Goal: Task Accomplishment & Management: Manage account settings

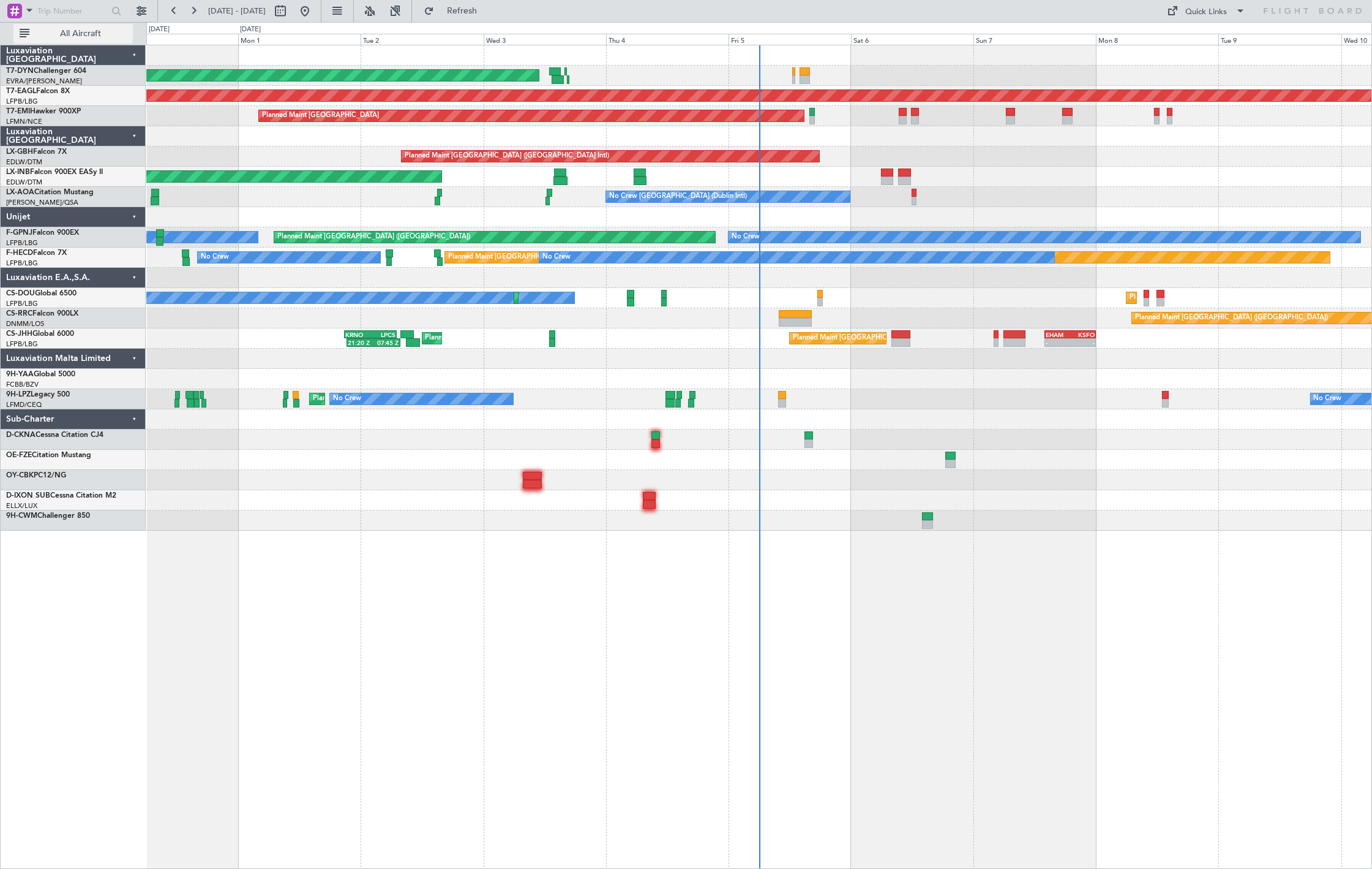
click at [62, 40] on button "All Aircraft" at bounding box center [73, 34] width 119 height 20
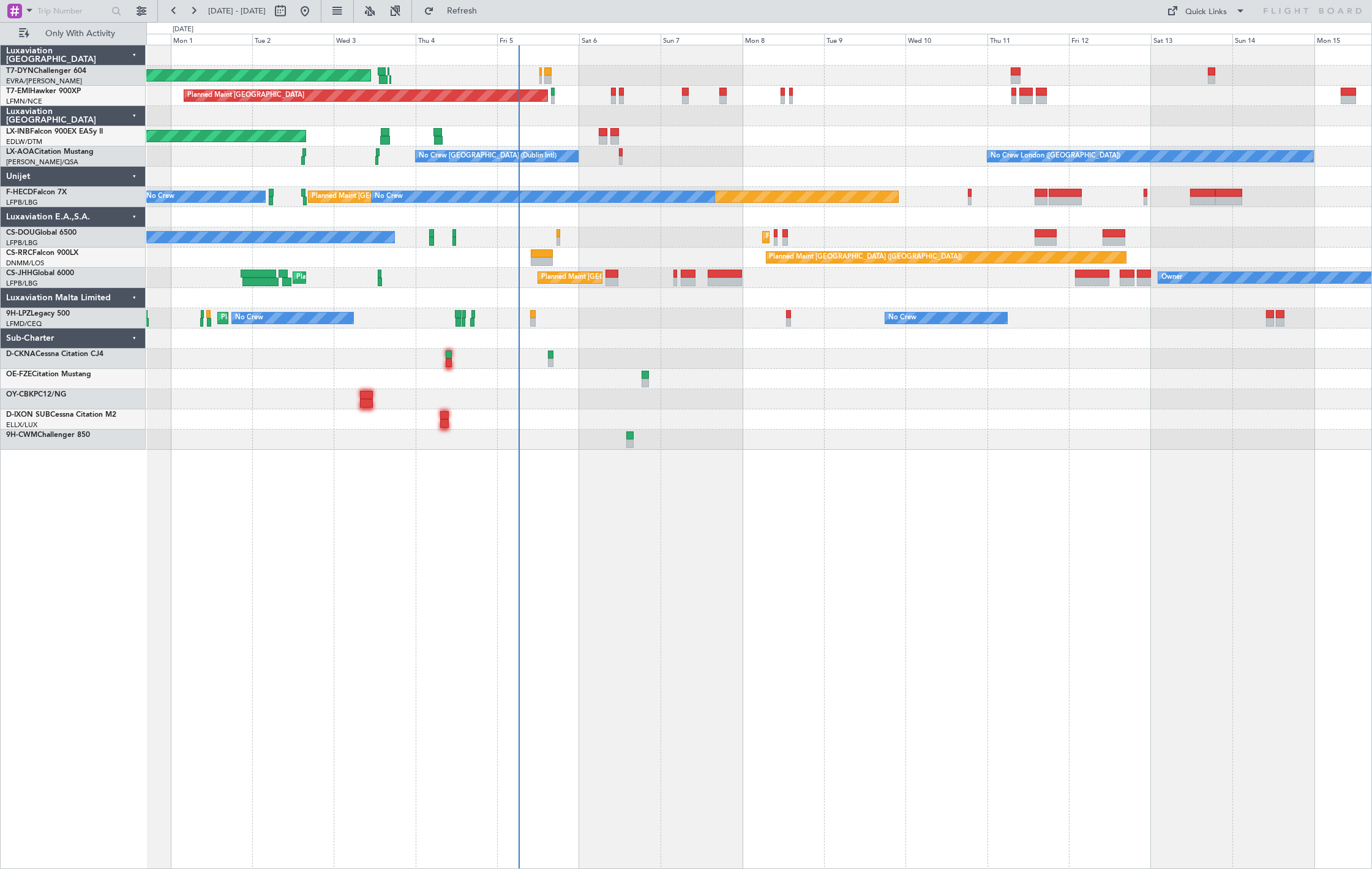
click at [539, 74] on div "AOG Maint Riga (Riga Intl)" at bounding box center [758, 75] width 1225 height 20
click at [542, 74] on div "AOG Maint Riga (Riga Intl)" at bounding box center [758, 75] width 1225 height 20
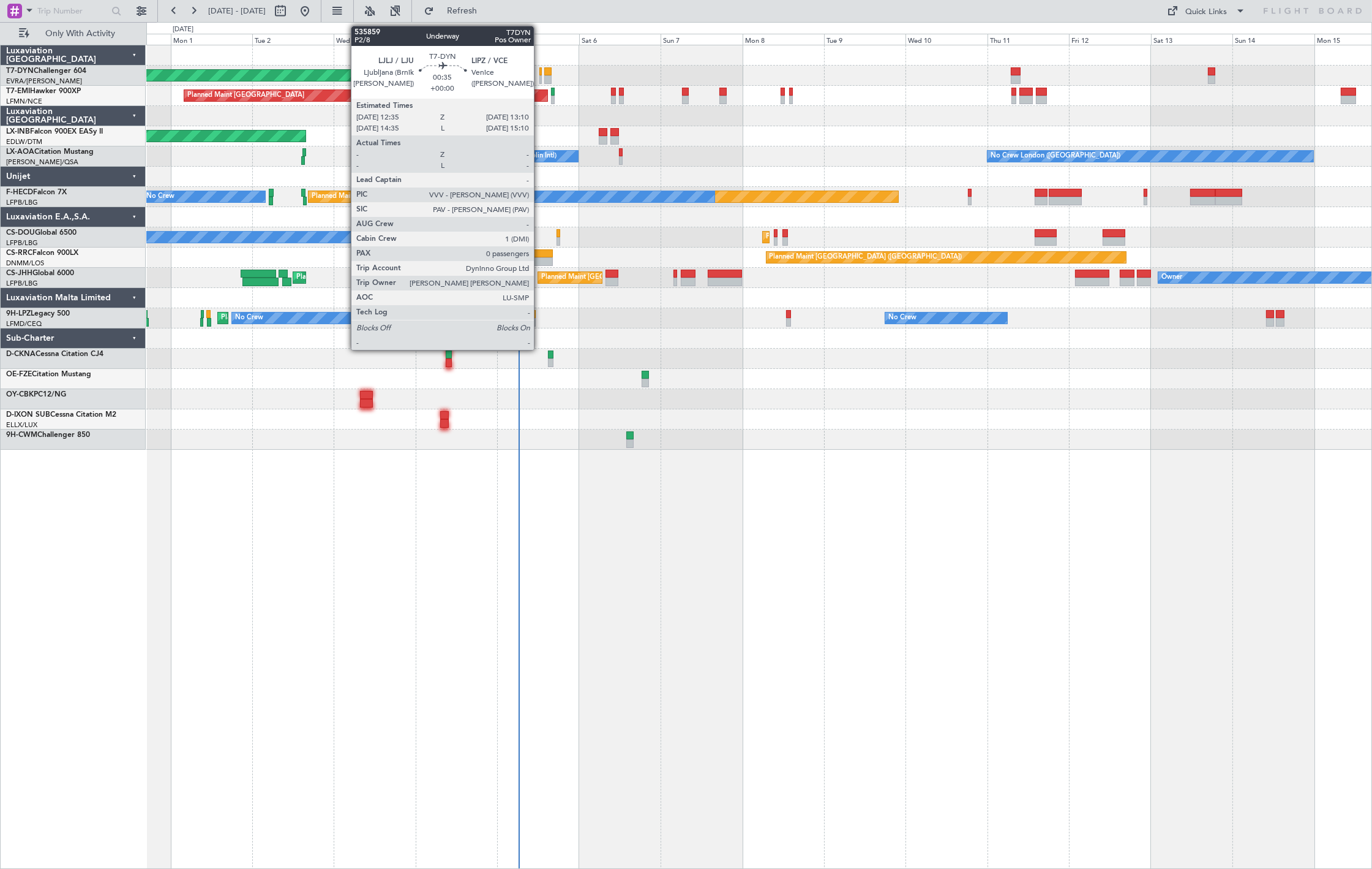
click at [540, 74] on div at bounding box center [540, 71] width 2 height 8
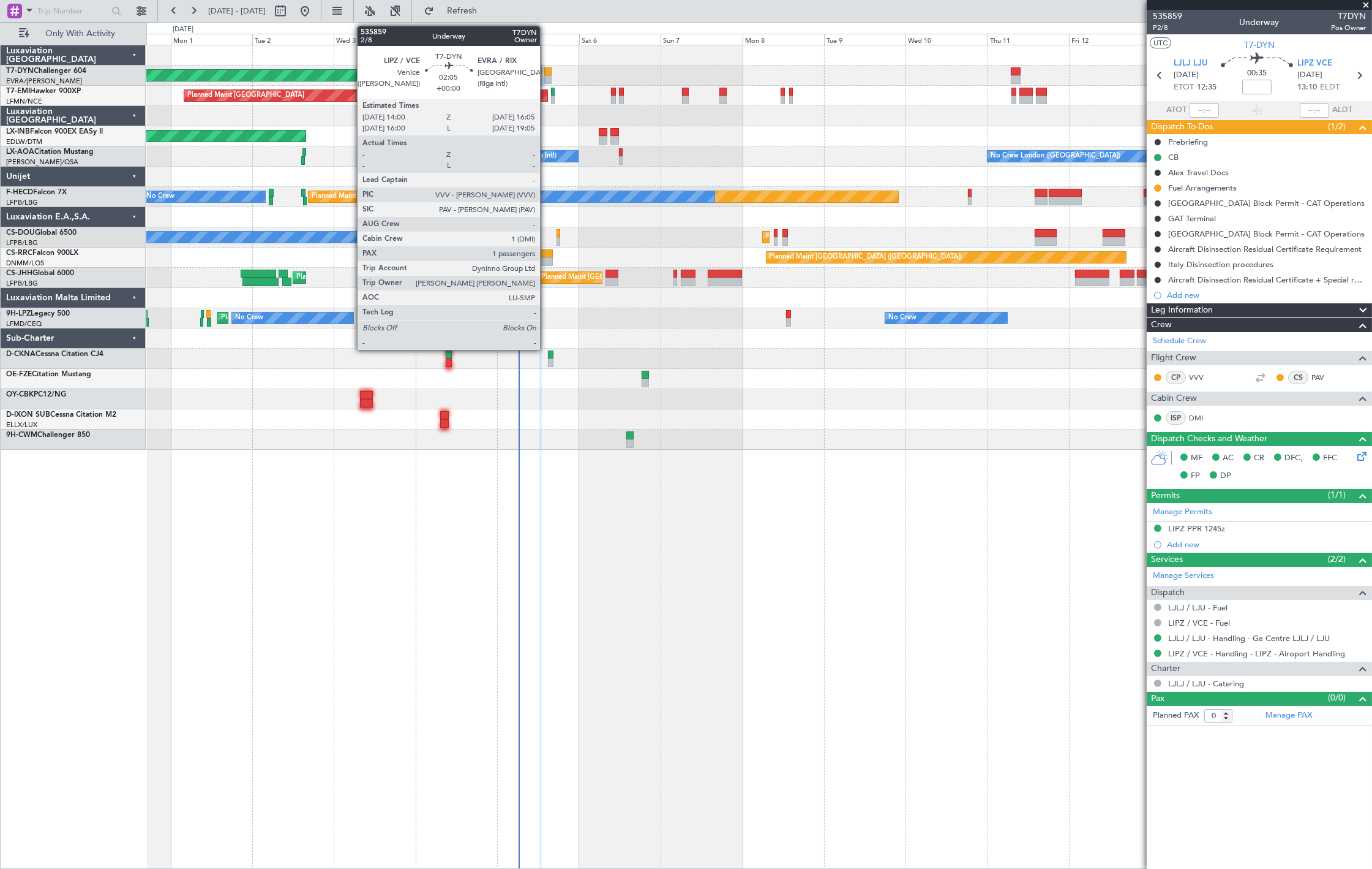
click at [546, 72] on div at bounding box center [548, 71] width 8 height 8
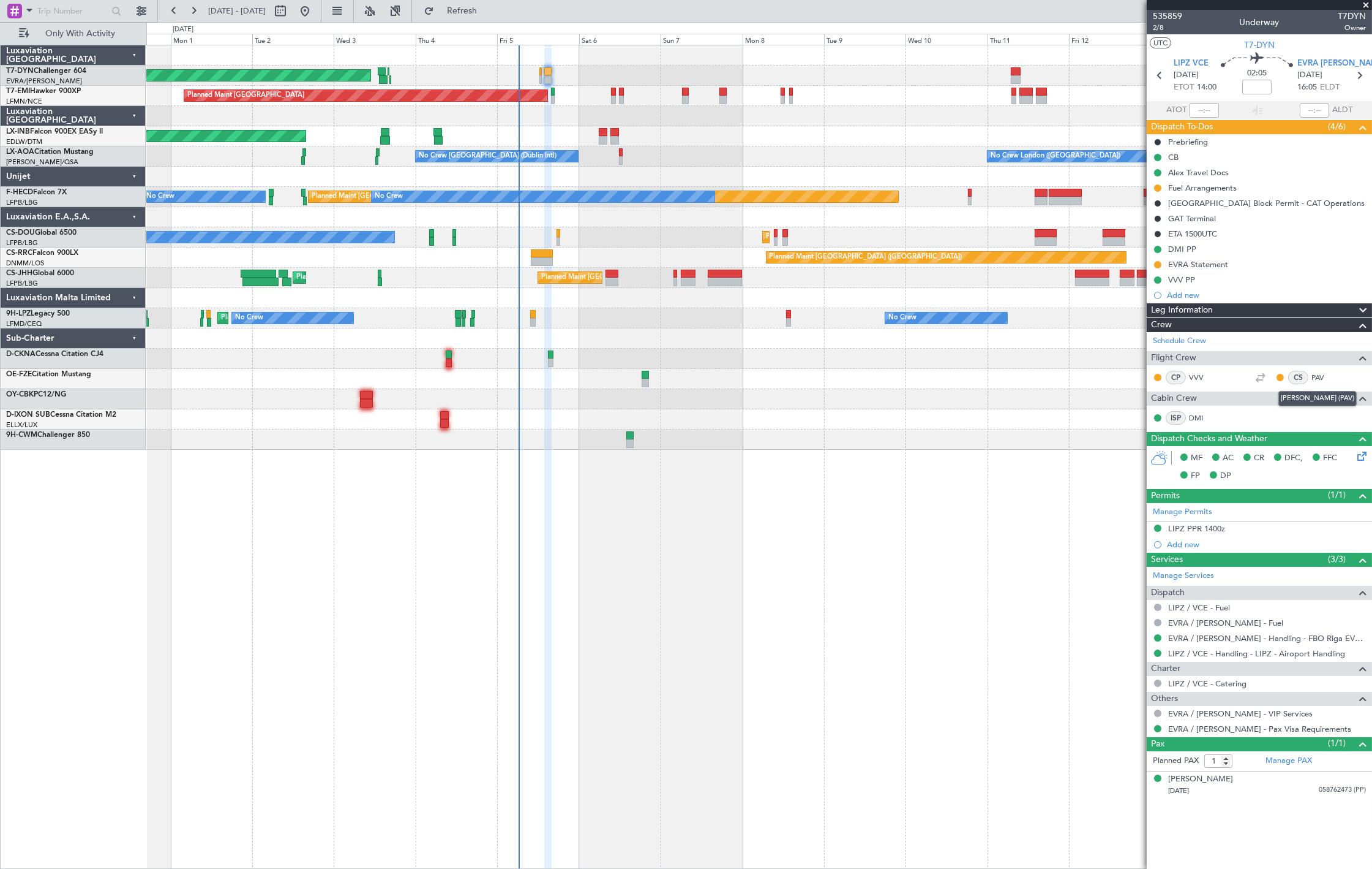
click at [1315, 383] on mat-tooltip-component "[PERSON_NAME] (PAV)" at bounding box center [1317, 398] width 95 height 32
click at [1315, 374] on link "PAV" at bounding box center [1325, 377] width 28 height 11
click at [1197, 340] on link "Schedule Crew" at bounding box center [1179, 341] width 53 height 12
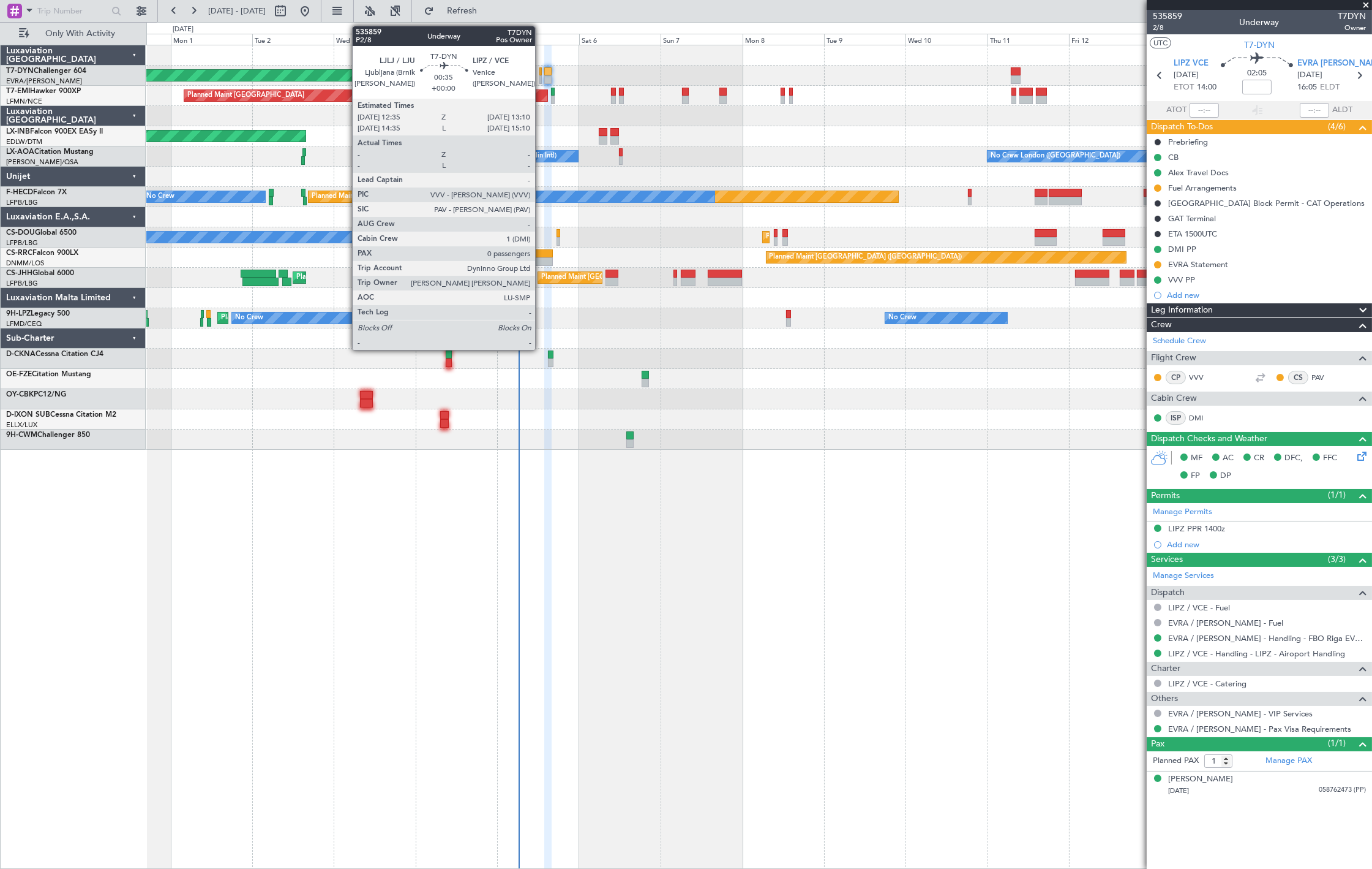
click at [542, 83] on div at bounding box center [540, 79] width 2 height 8
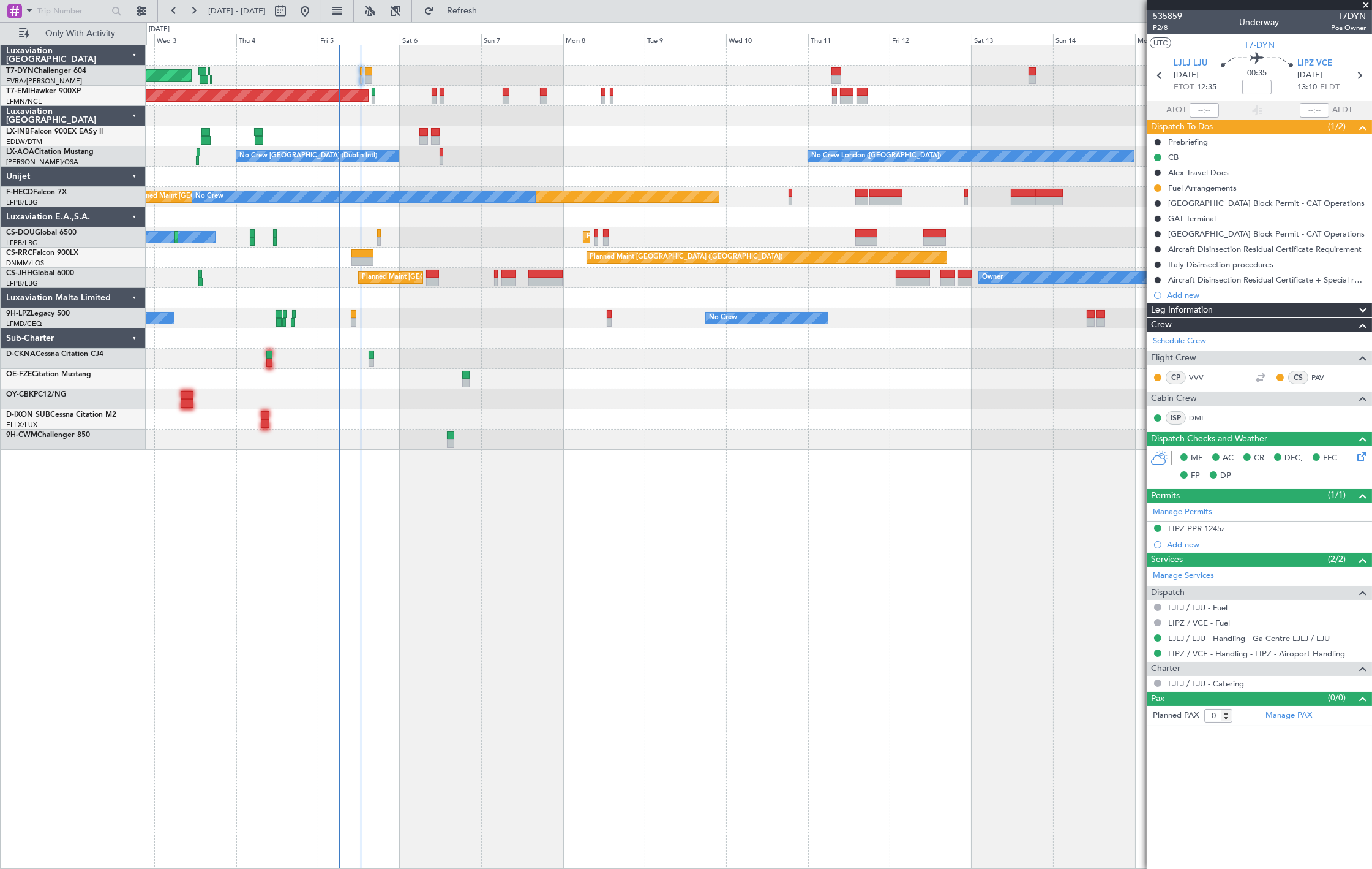
click at [378, 262] on div "AOG Maint Riga (Riga Intl) Planned Maint [GEOGRAPHIC_DATA] Unplanned Maint [GEO…" at bounding box center [758, 247] width 1225 height 404
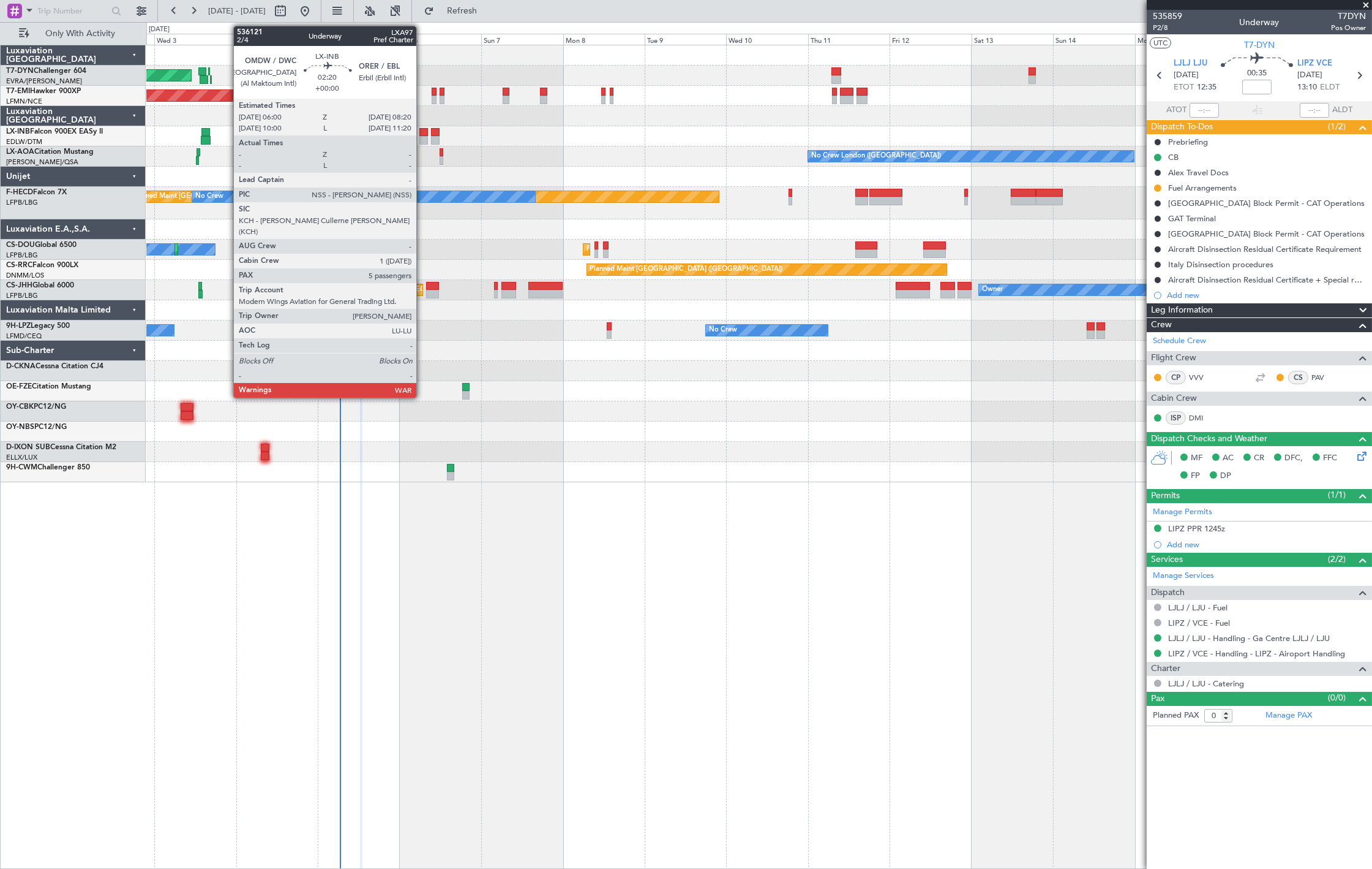
click at [422, 136] on div at bounding box center [423, 140] width 8 height 8
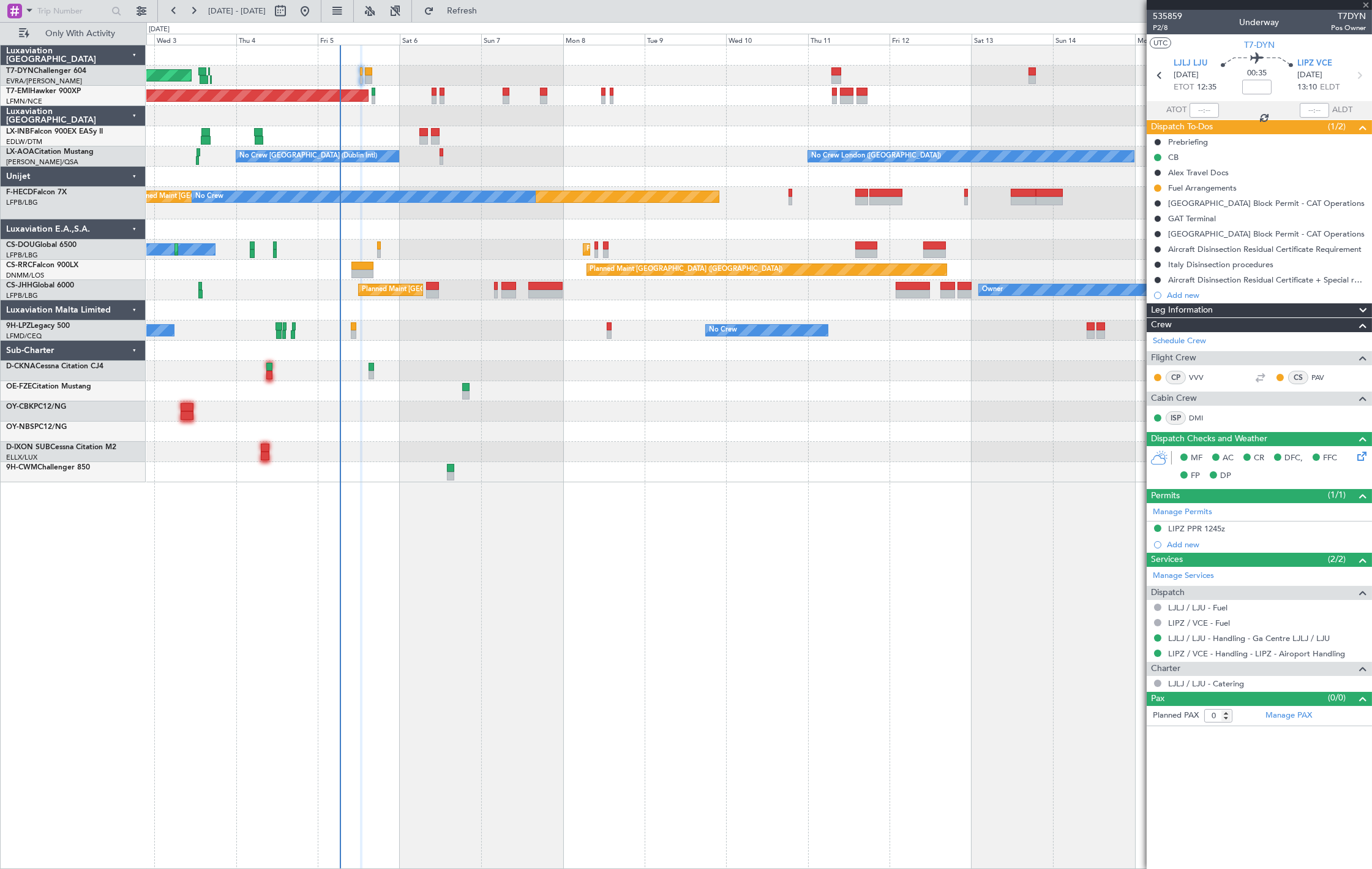
type input "5"
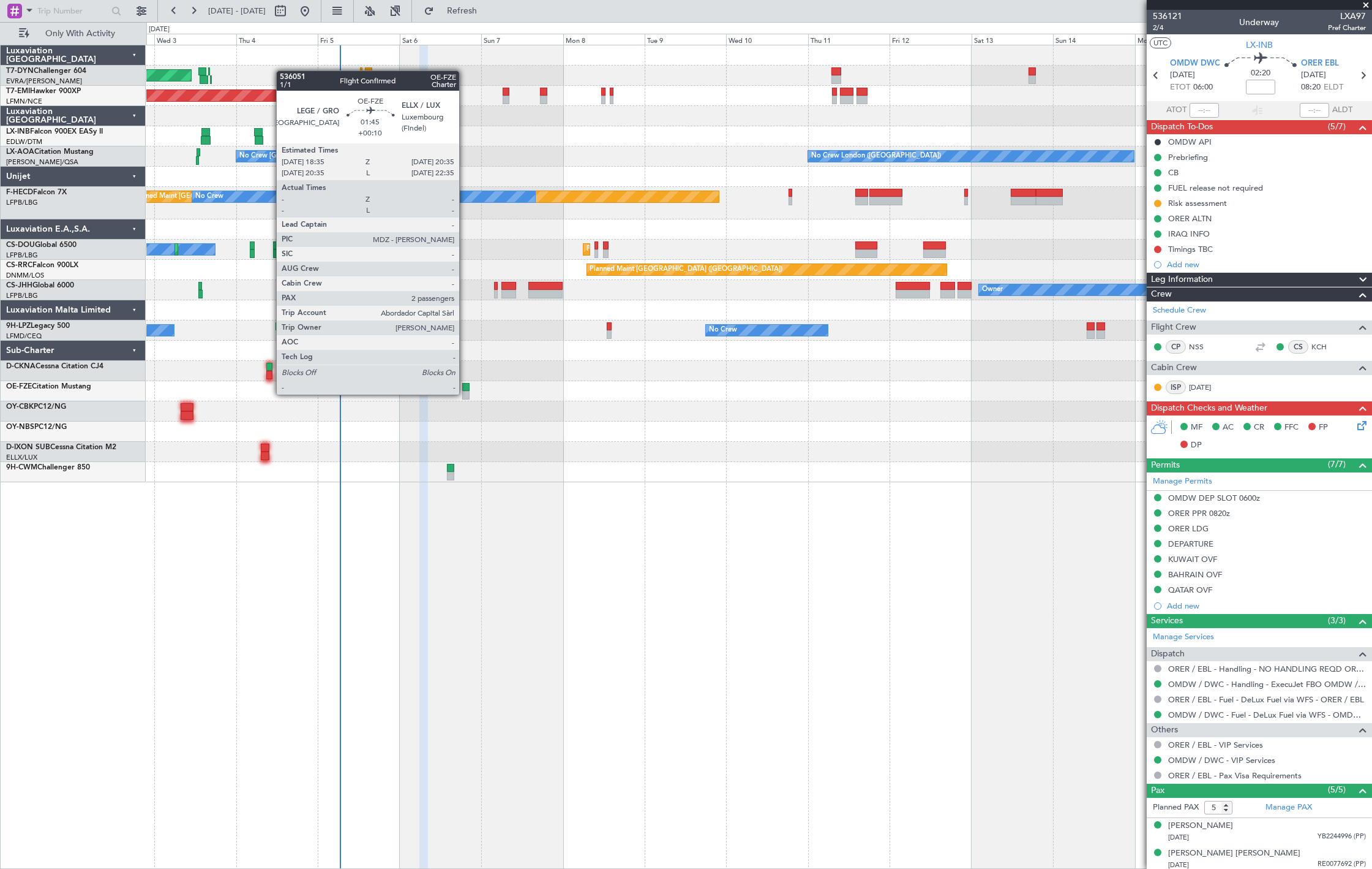
click at [465, 393] on div at bounding box center [466, 395] width 8 height 8
type input "+00:10"
type input "2"
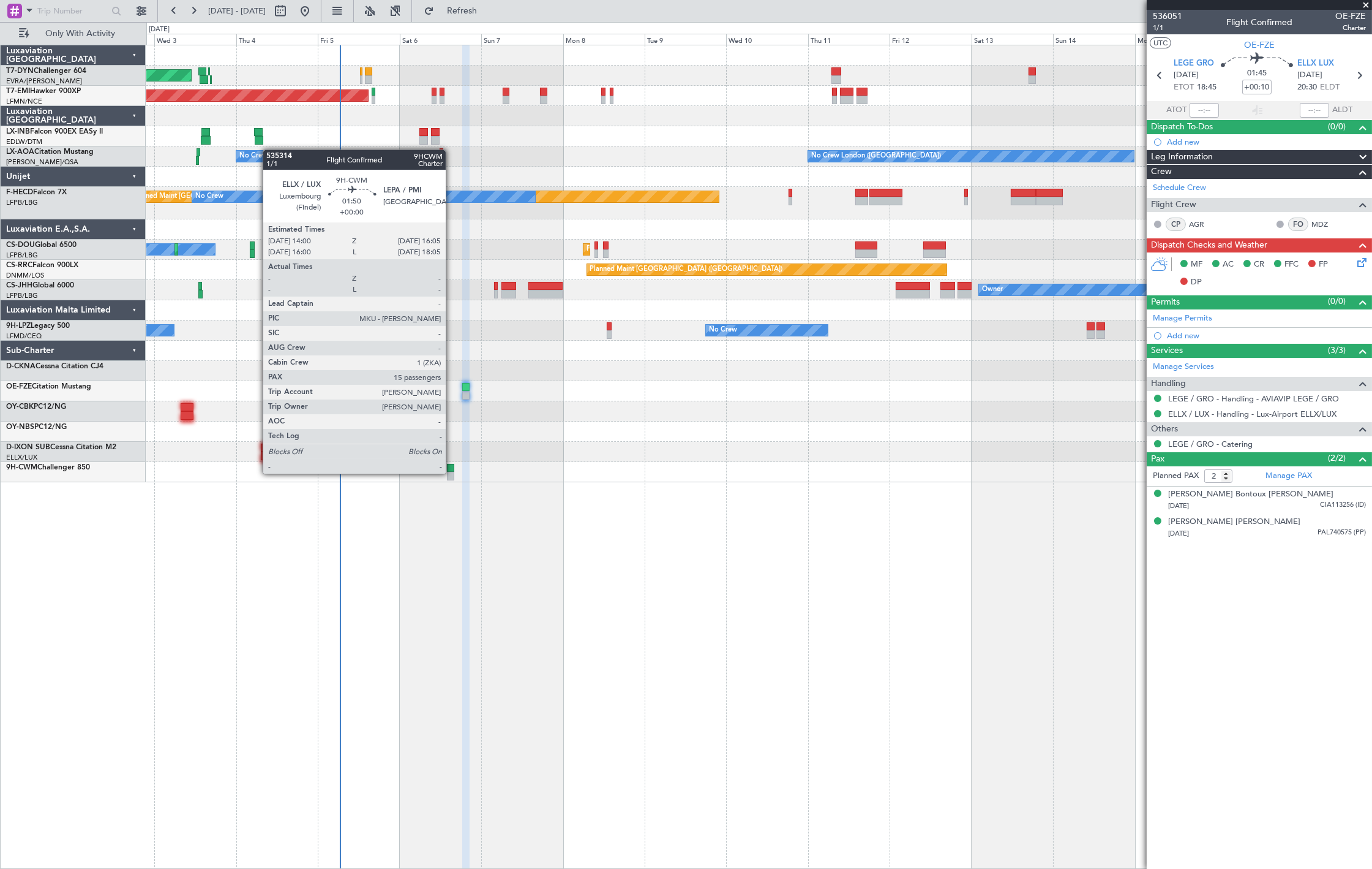
click at [452, 472] on div at bounding box center [451, 476] width 8 height 8
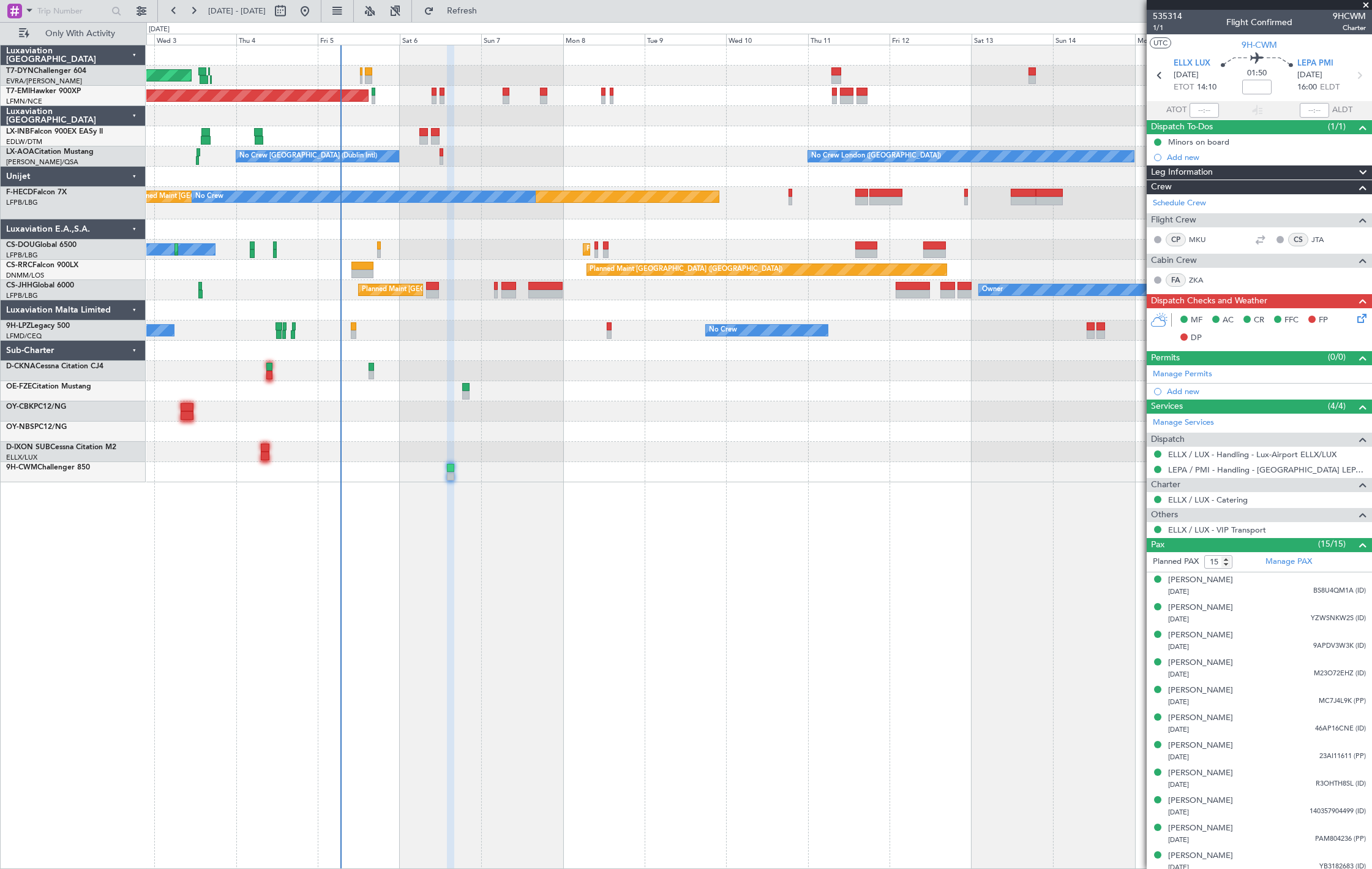
click at [359, 82] on div "AOG Maint Riga (Riga Intl)" at bounding box center [758, 75] width 1225 height 20
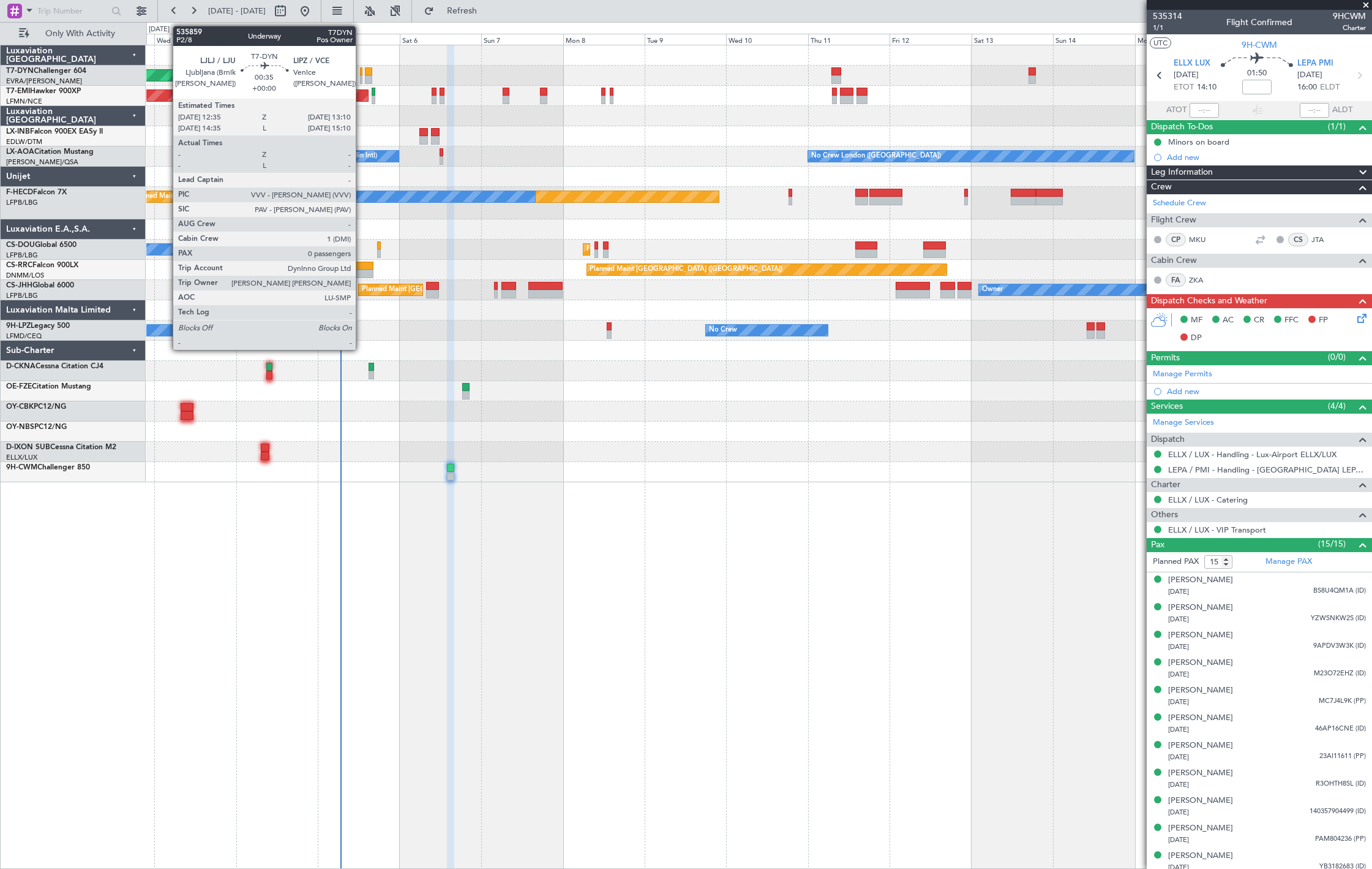
click at [362, 77] on div at bounding box center [361, 79] width 2 height 8
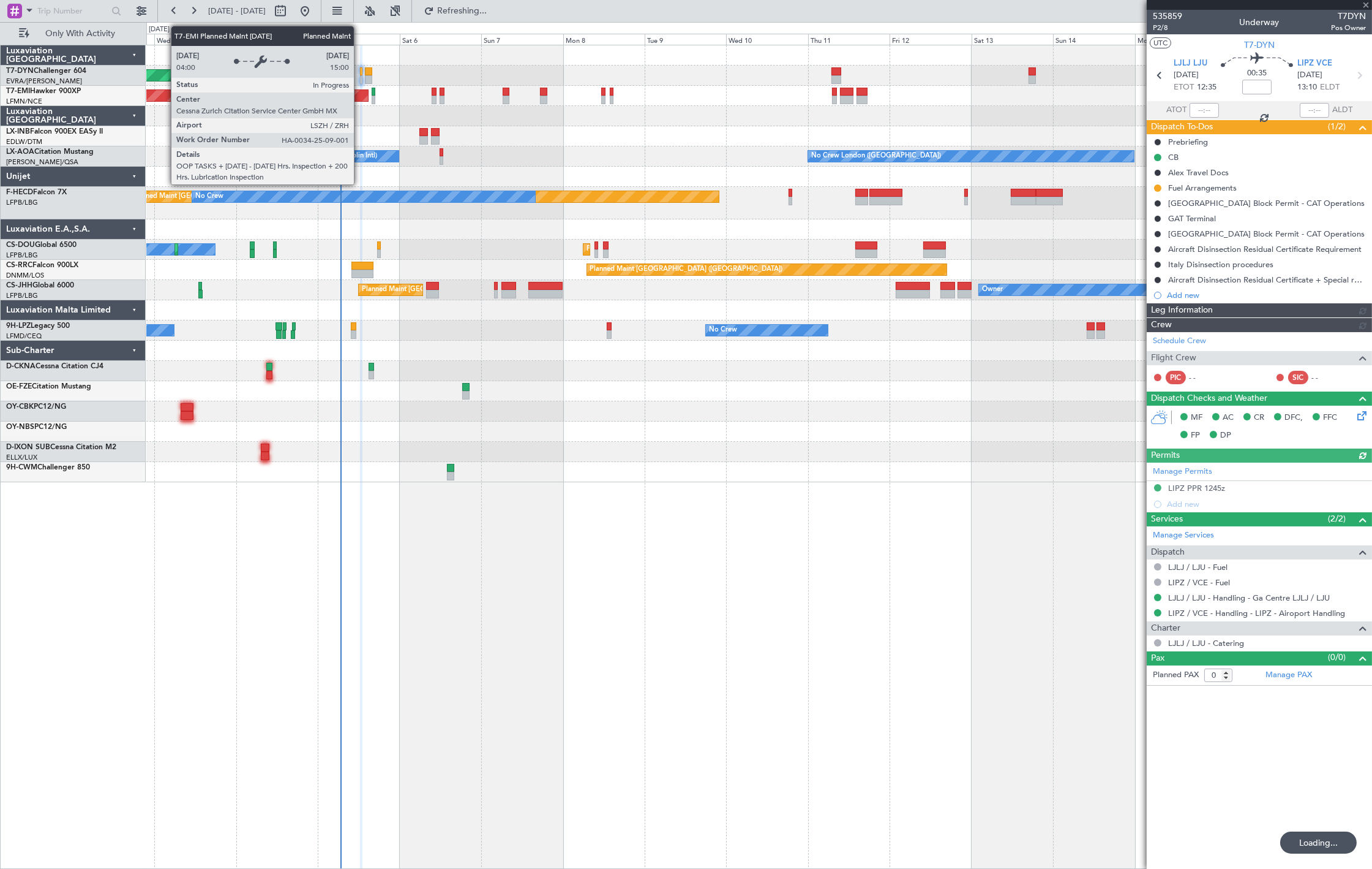
type input "15"
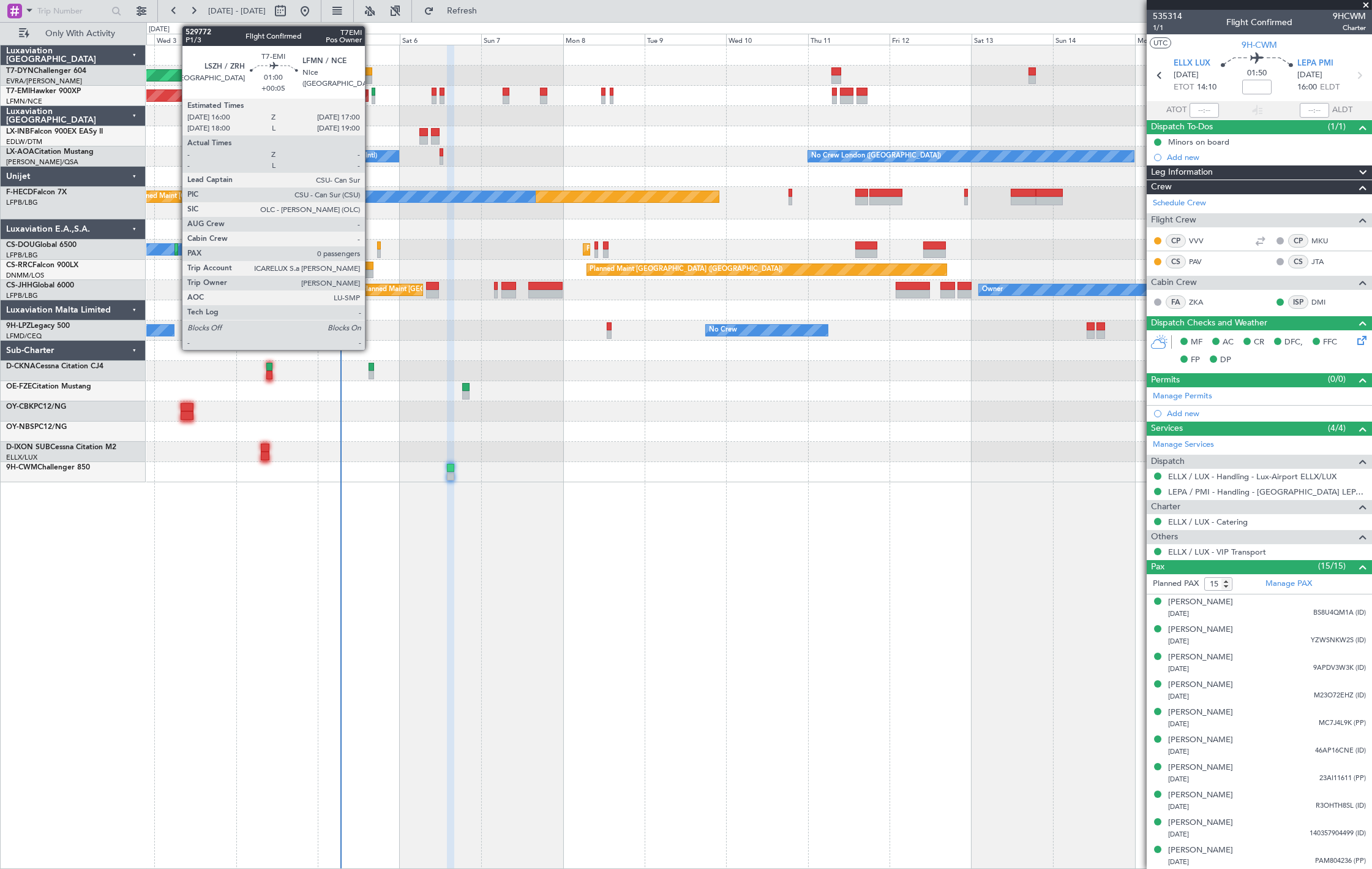
click at [371, 94] on div "Planned Maint [GEOGRAPHIC_DATA]" at bounding box center [758, 95] width 1225 height 20
click at [372, 95] on div at bounding box center [374, 92] width 4 height 8
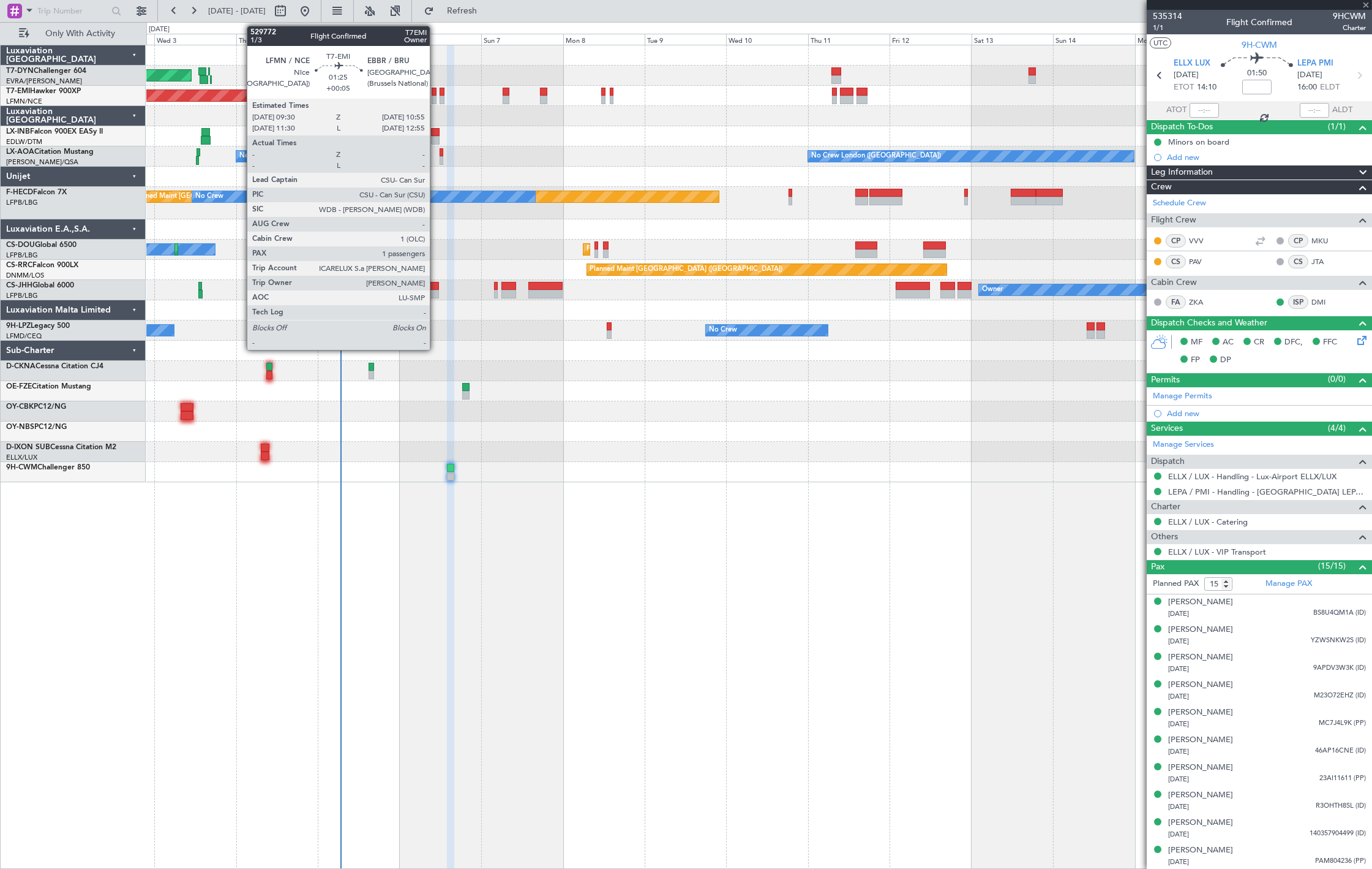
type input "+00:05"
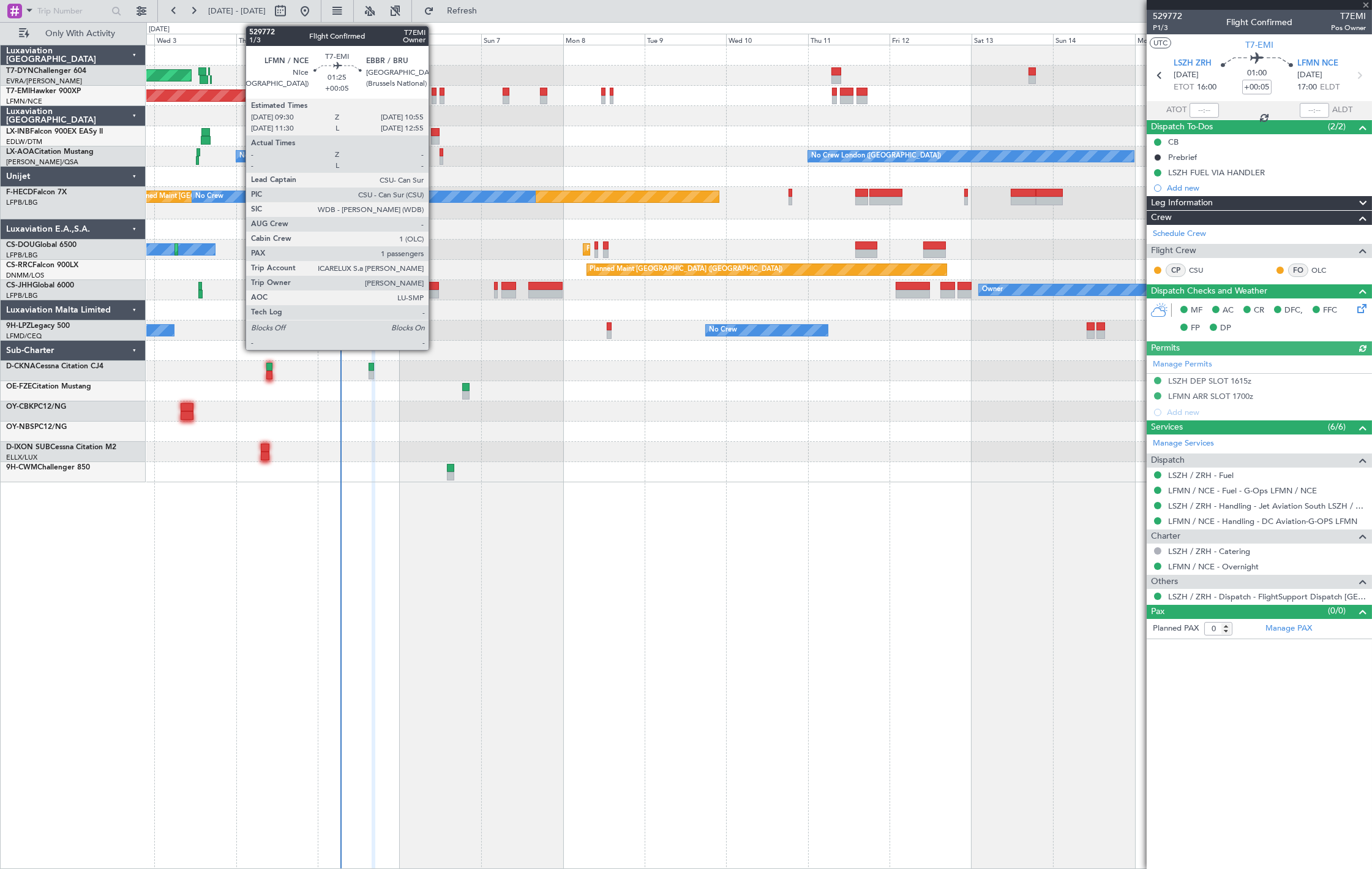
click at [435, 103] on div at bounding box center [434, 99] width 5 height 8
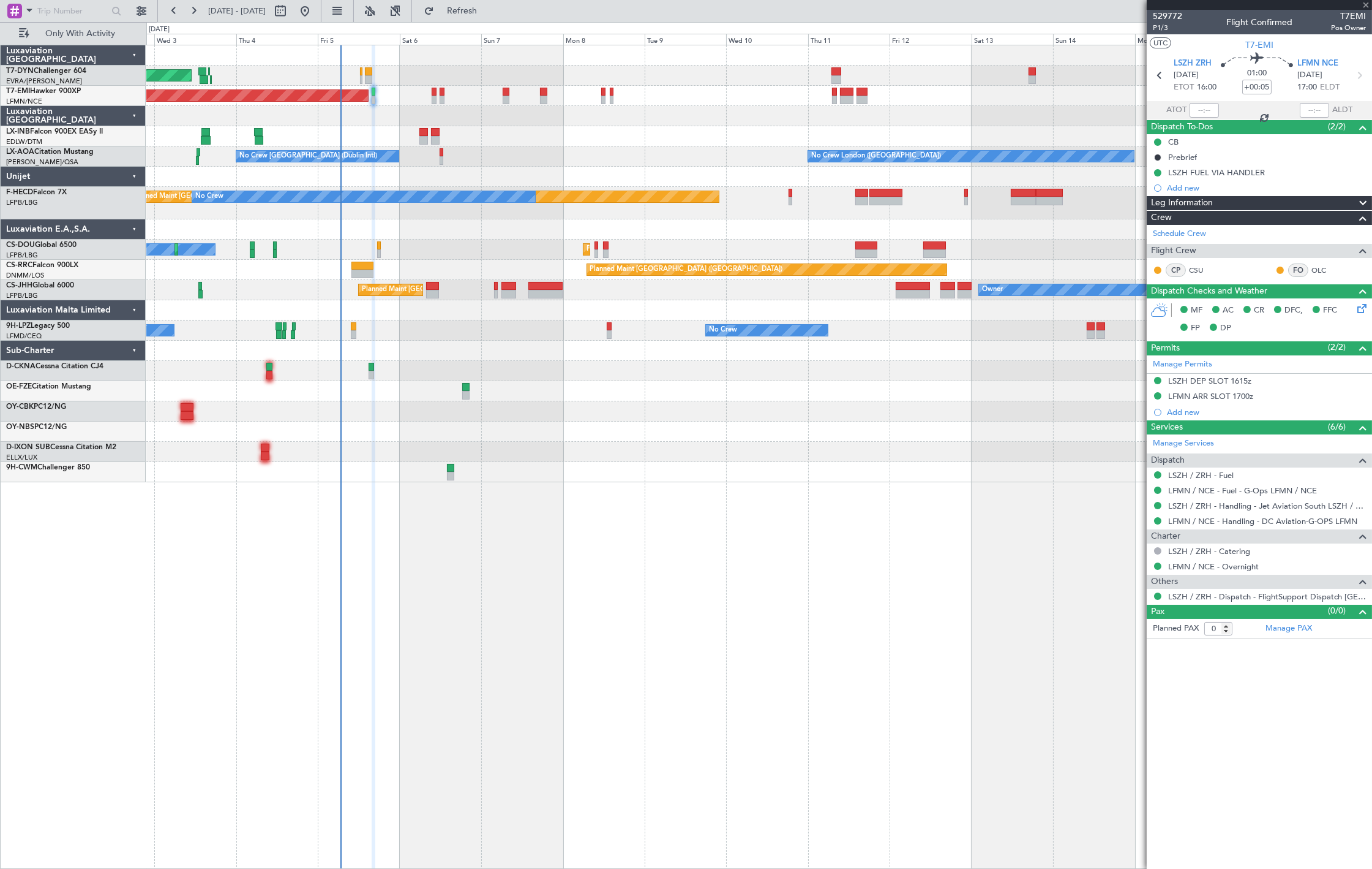
type input "1"
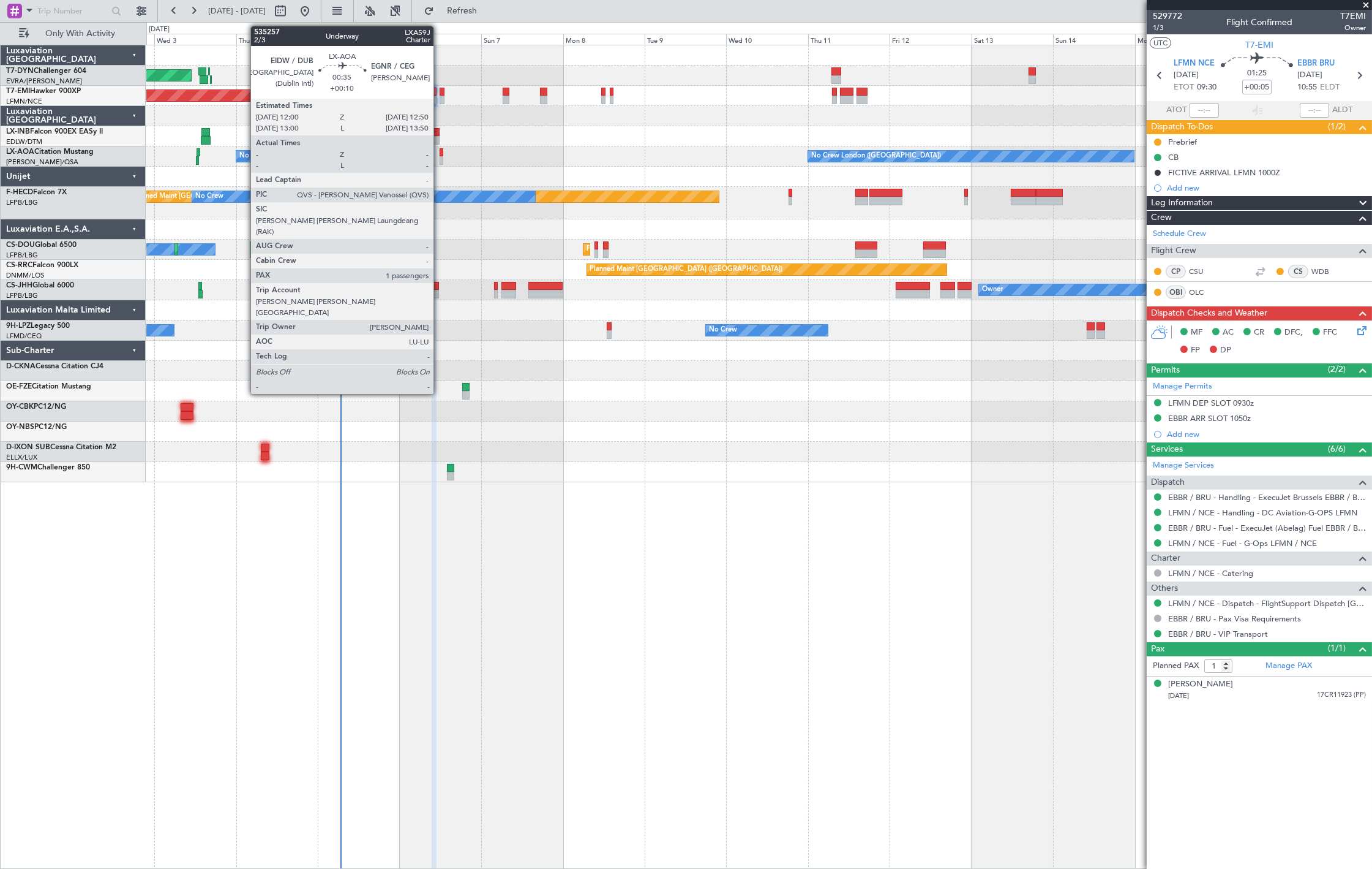
click at [440, 157] on div at bounding box center [441, 160] width 3 height 8
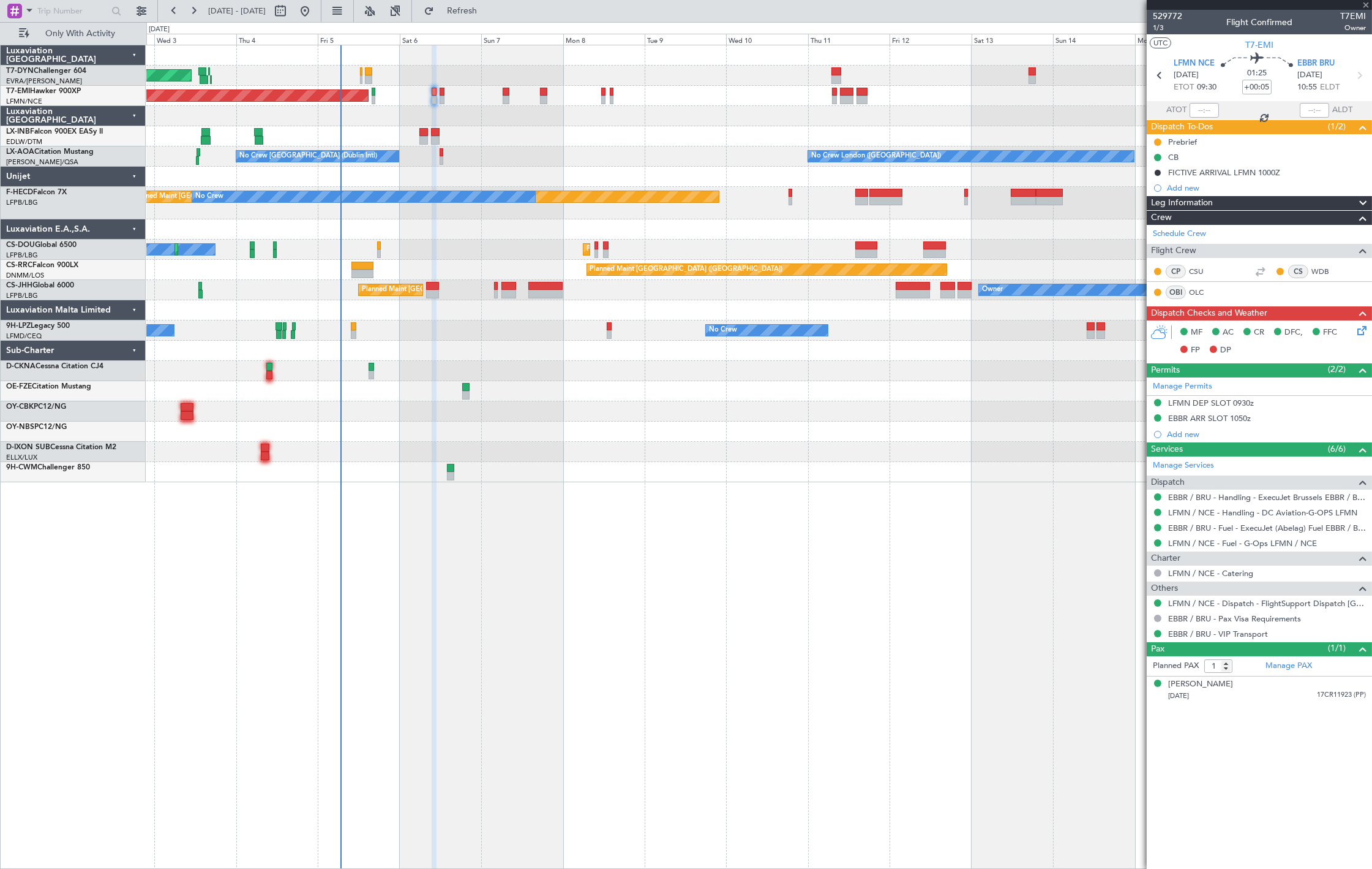
type input "+00:10"
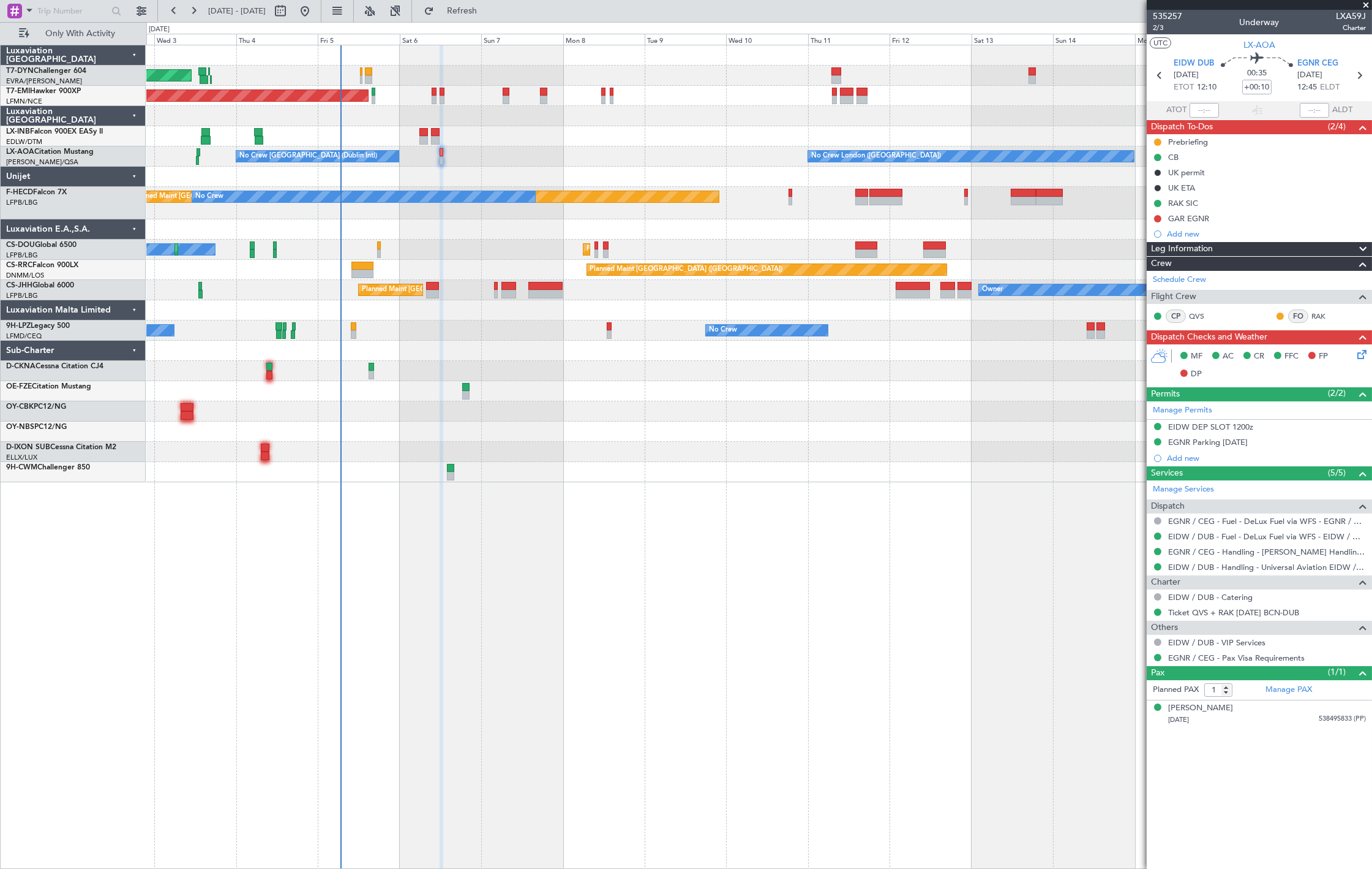
click at [428, 137] on div "Unplanned Maint [GEOGRAPHIC_DATA] (Al Maktoum Intl)" at bounding box center [758, 136] width 1225 height 20
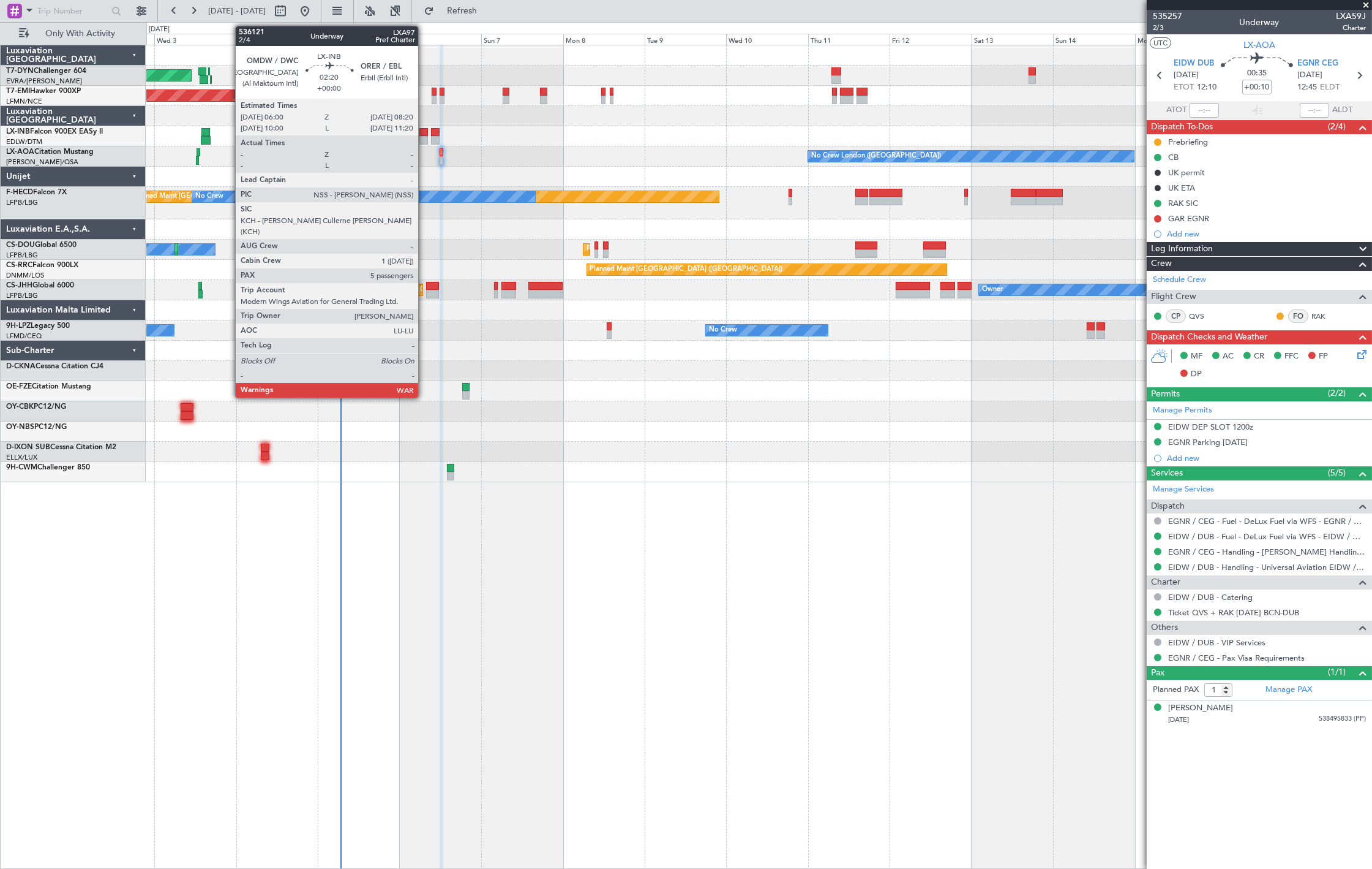
click at [424, 137] on div at bounding box center [423, 140] width 8 height 8
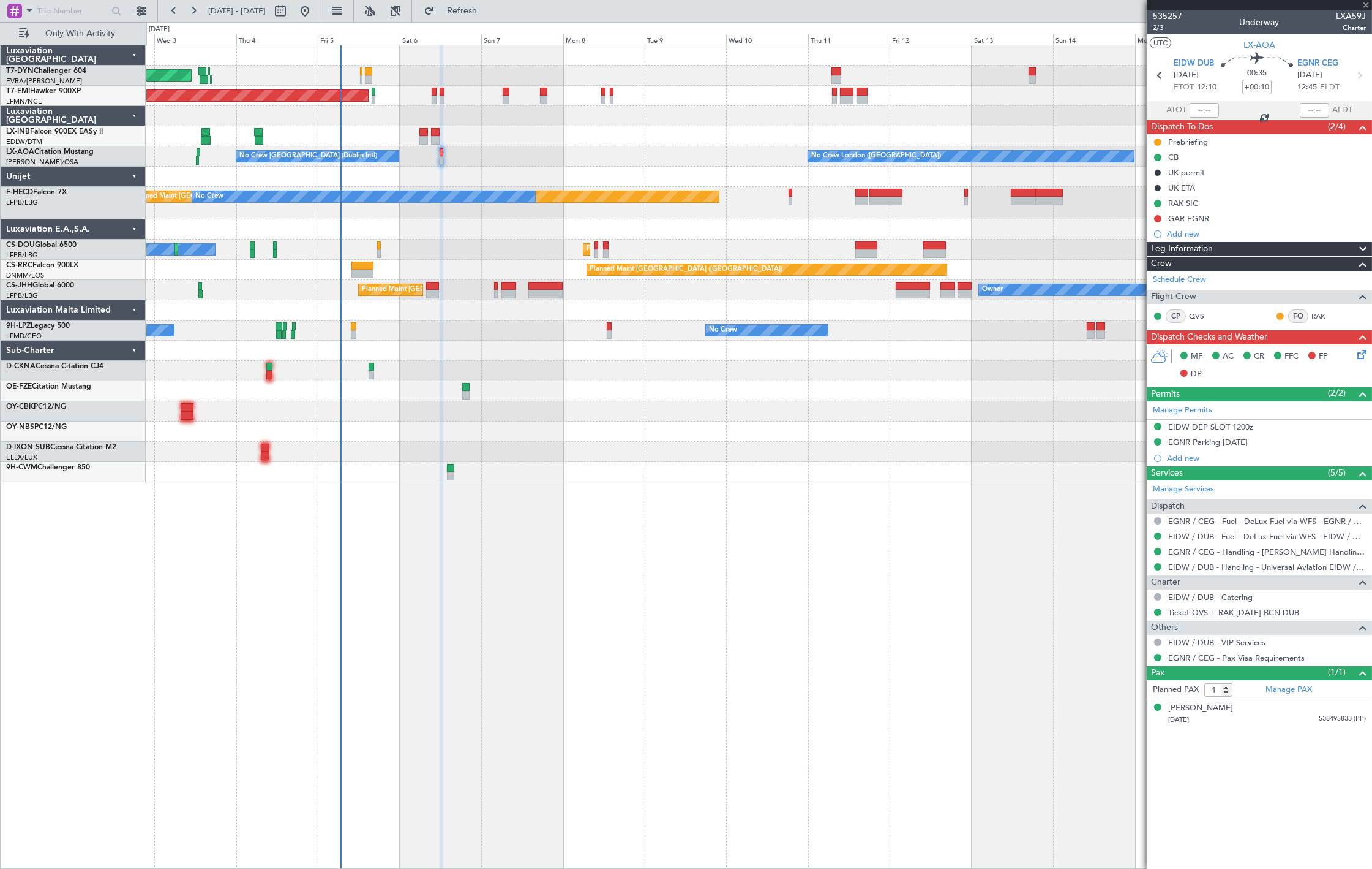
type input "5"
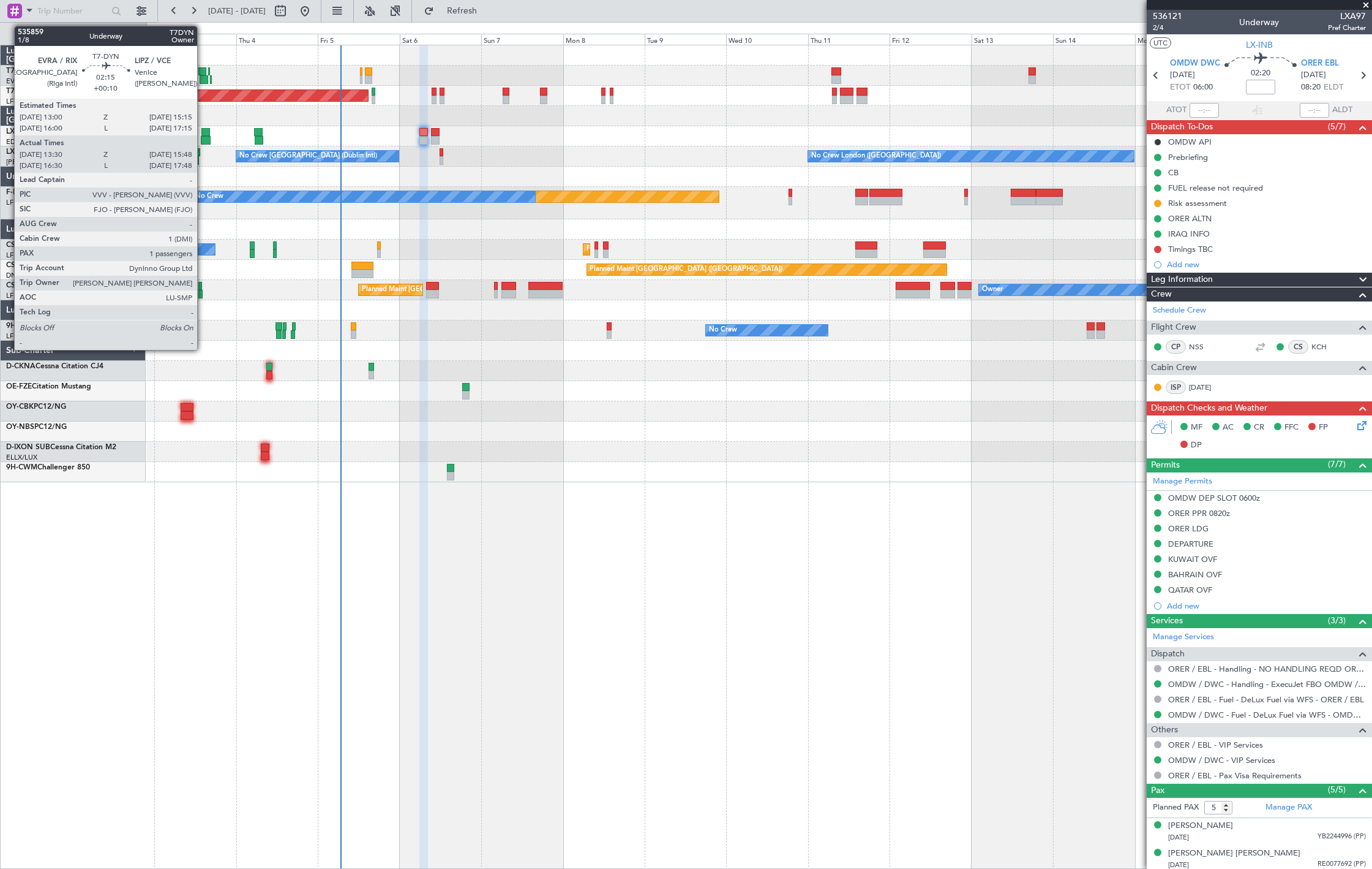
click at [203, 76] on div at bounding box center [203, 79] width 8 height 8
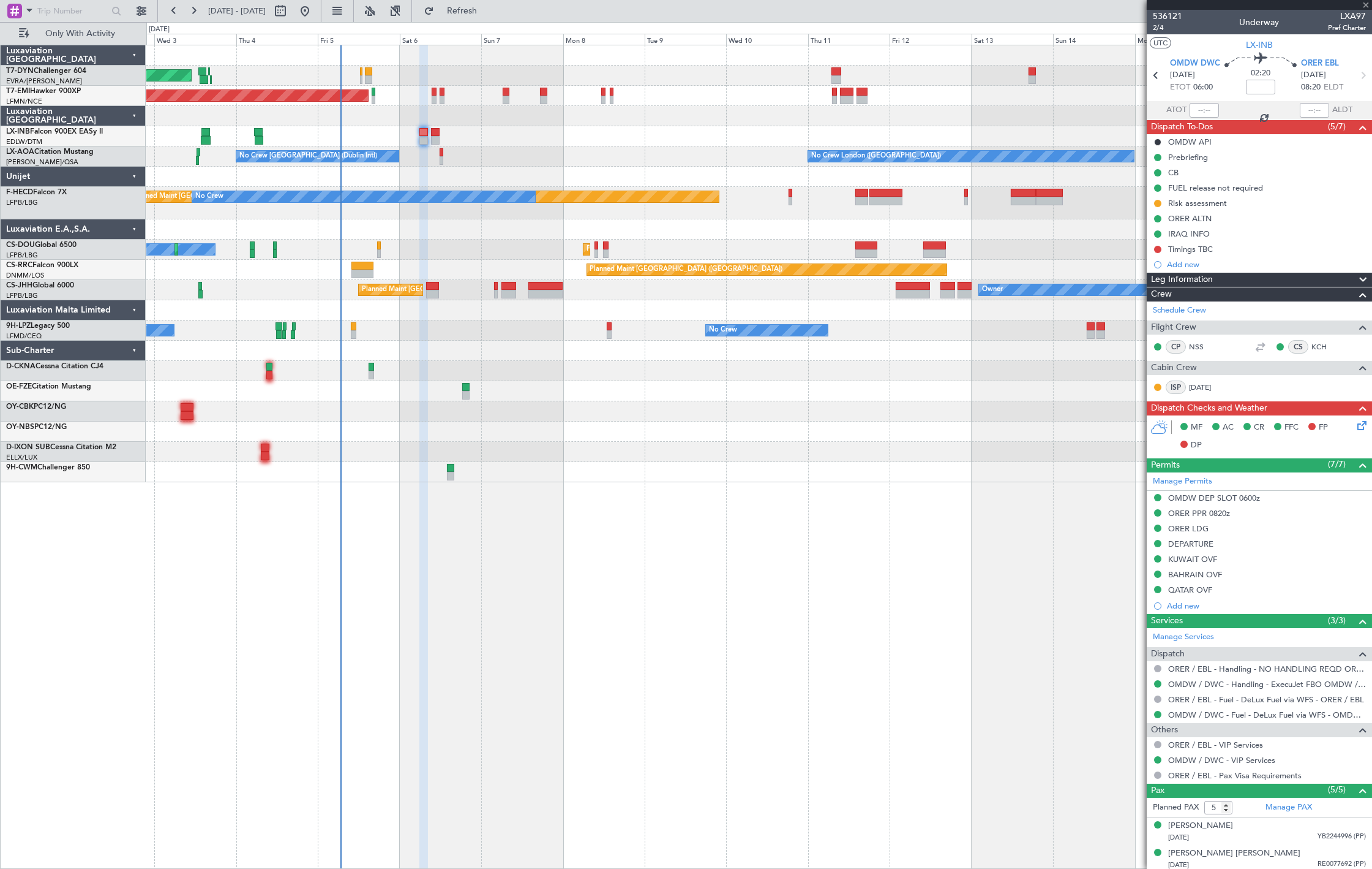
type input "+00:10"
type input "13:30"
type input "15:48"
type input "1"
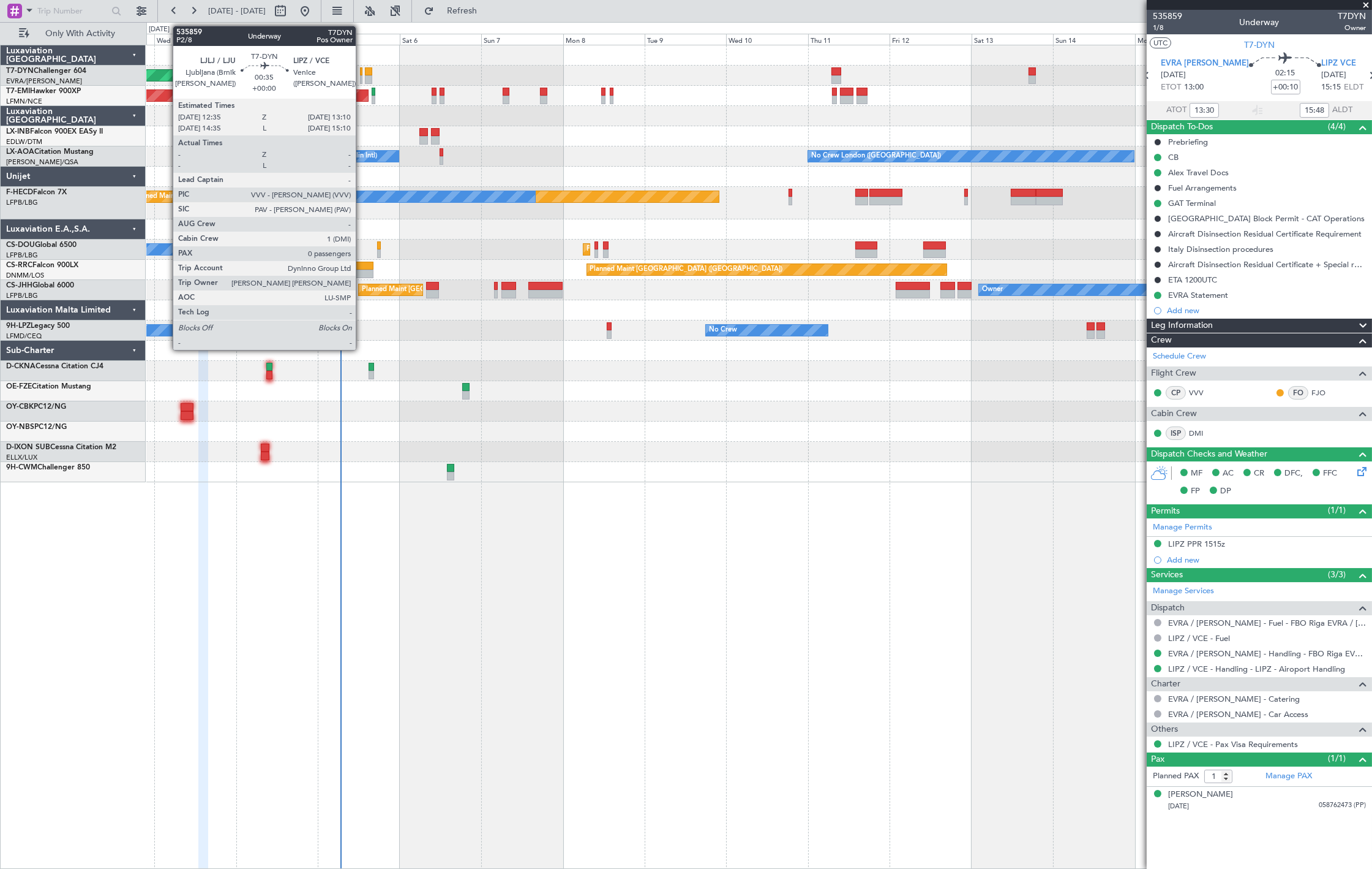
click at [362, 72] on div at bounding box center [361, 71] width 2 height 8
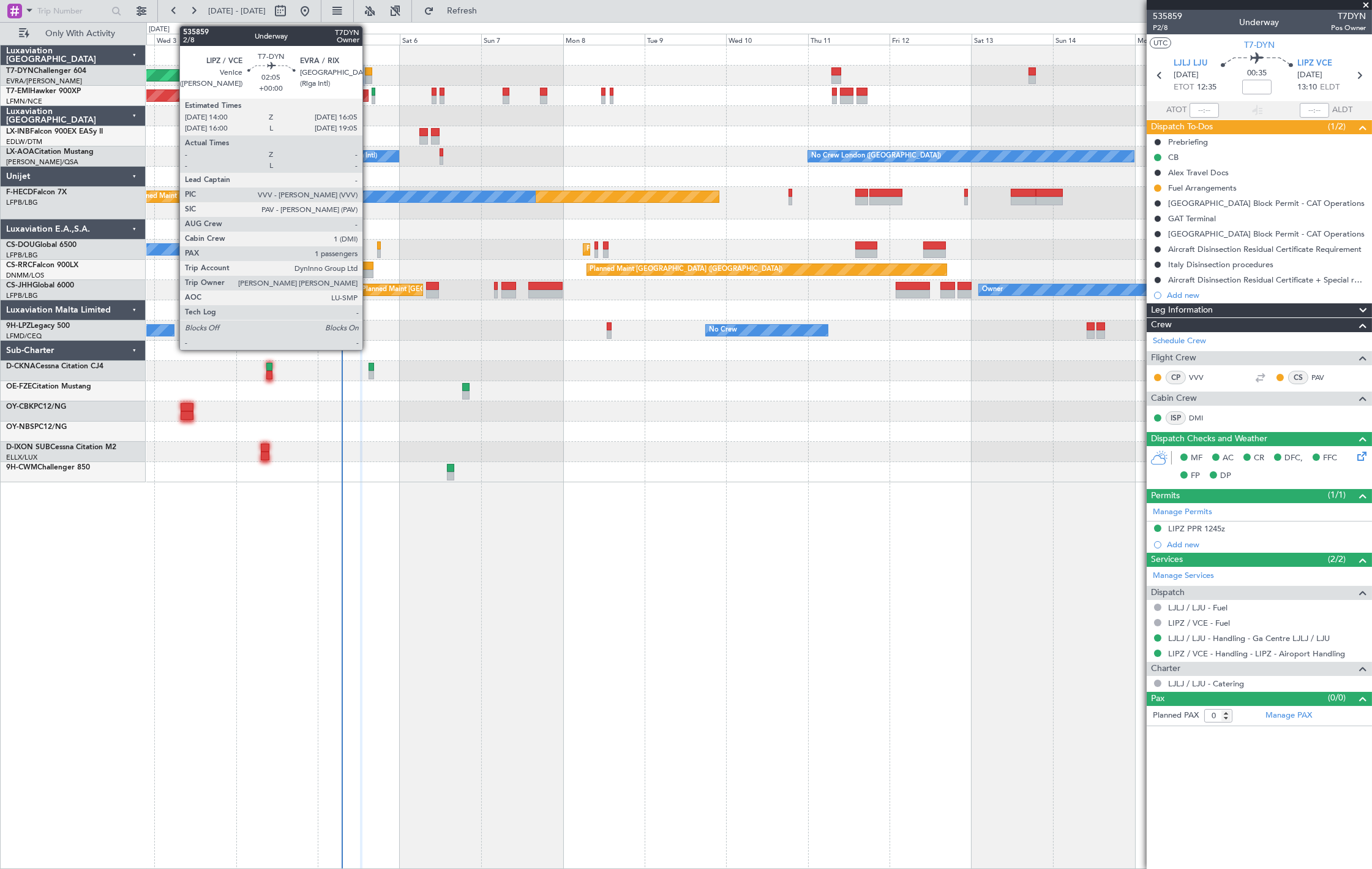
click at [368, 71] on div at bounding box center [369, 71] width 8 height 8
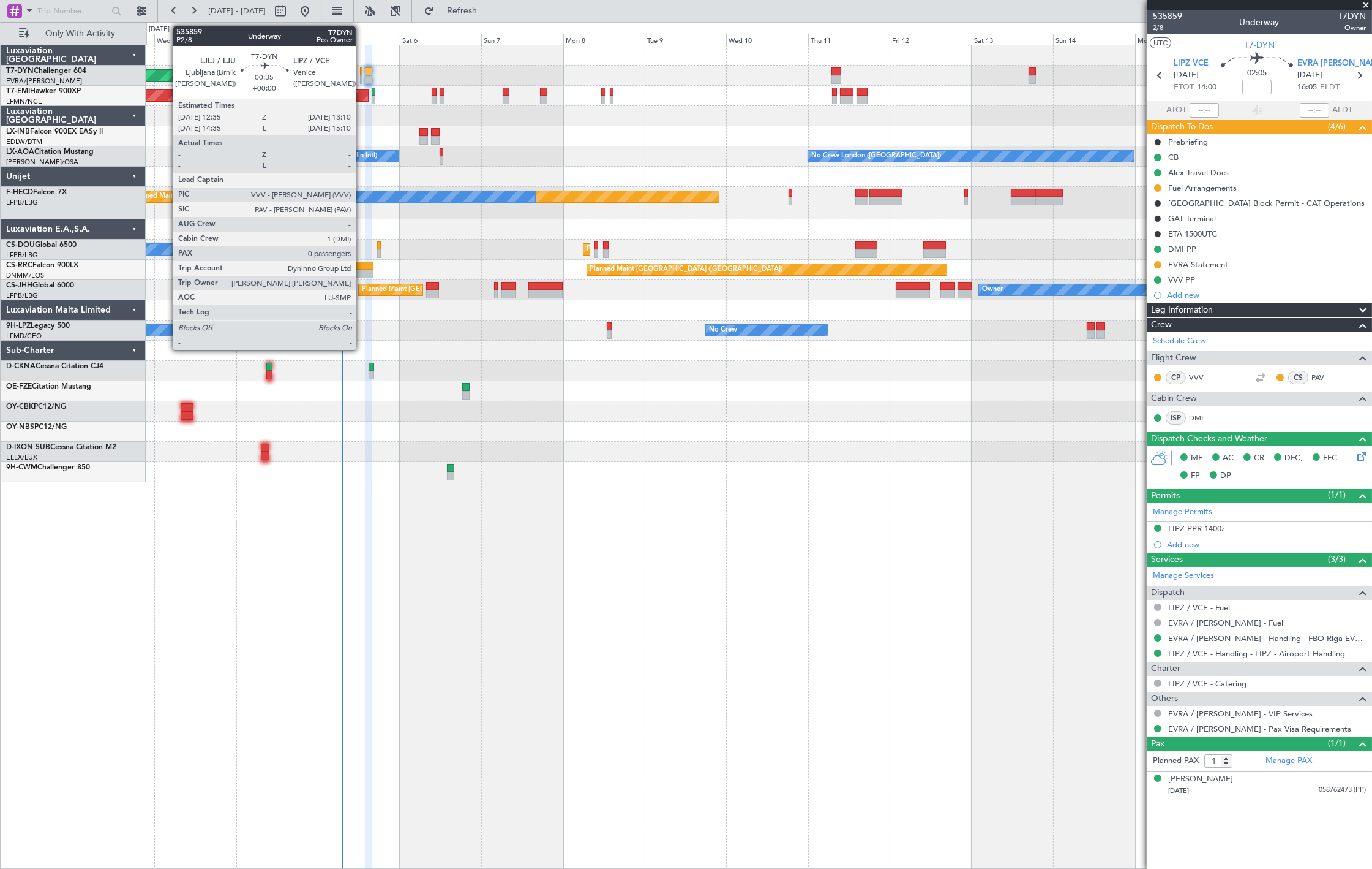
click at [362, 75] on div at bounding box center [361, 79] width 2 height 8
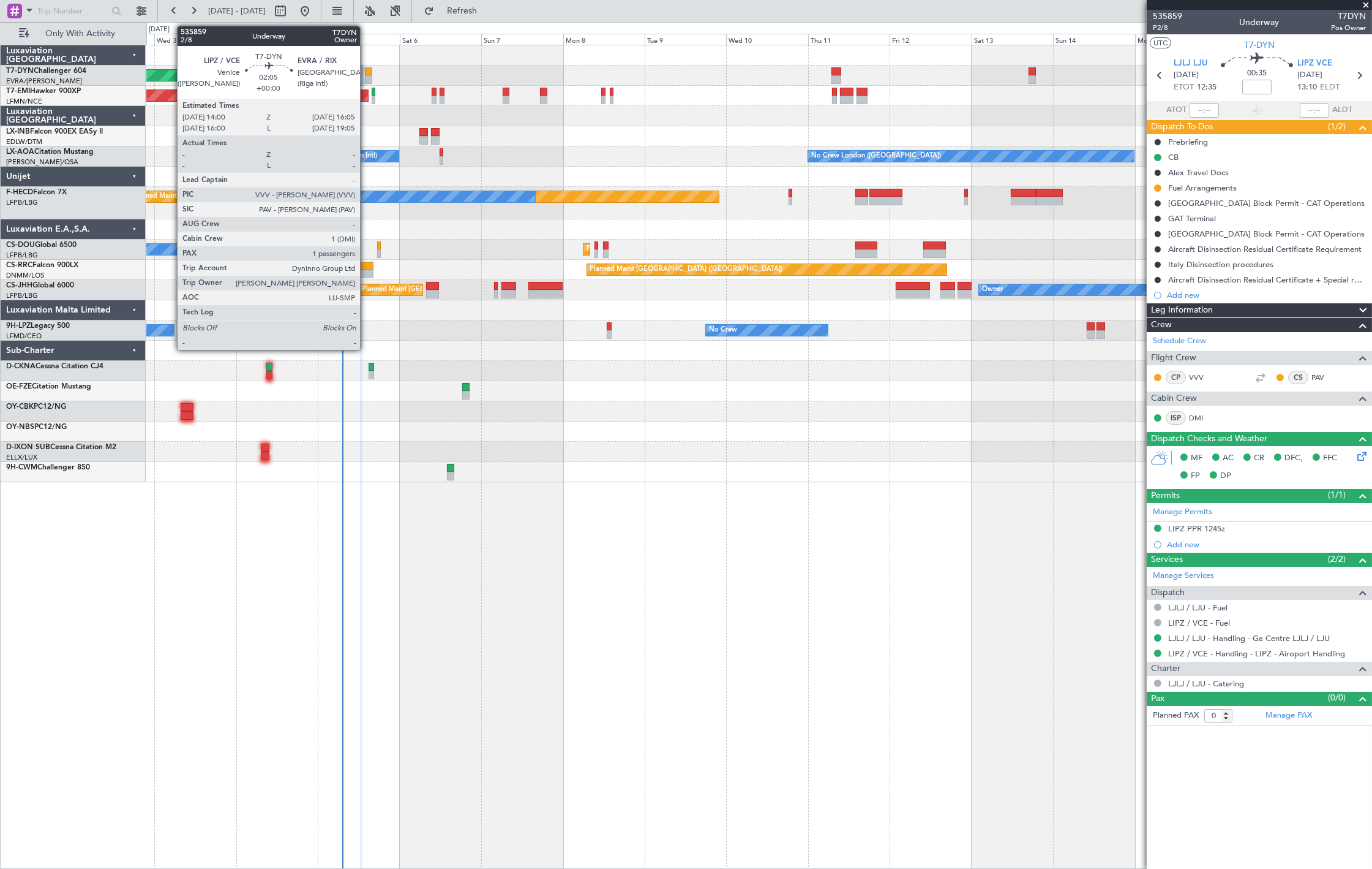
click at [366, 78] on div at bounding box center [369, 79] width 8 height 8
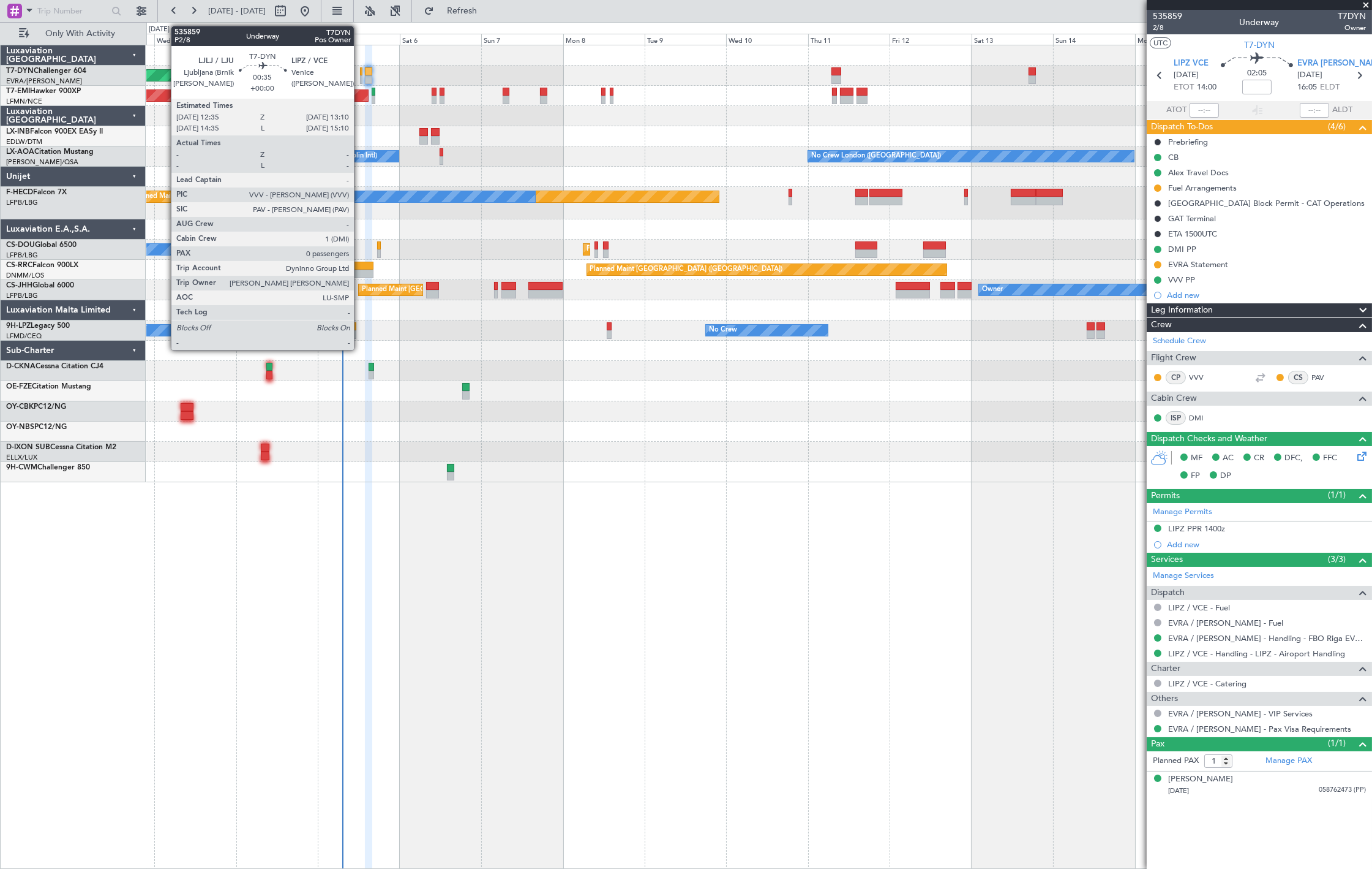
click at [360, 80] on div at bounding box center [361, 79] width 2 height 8
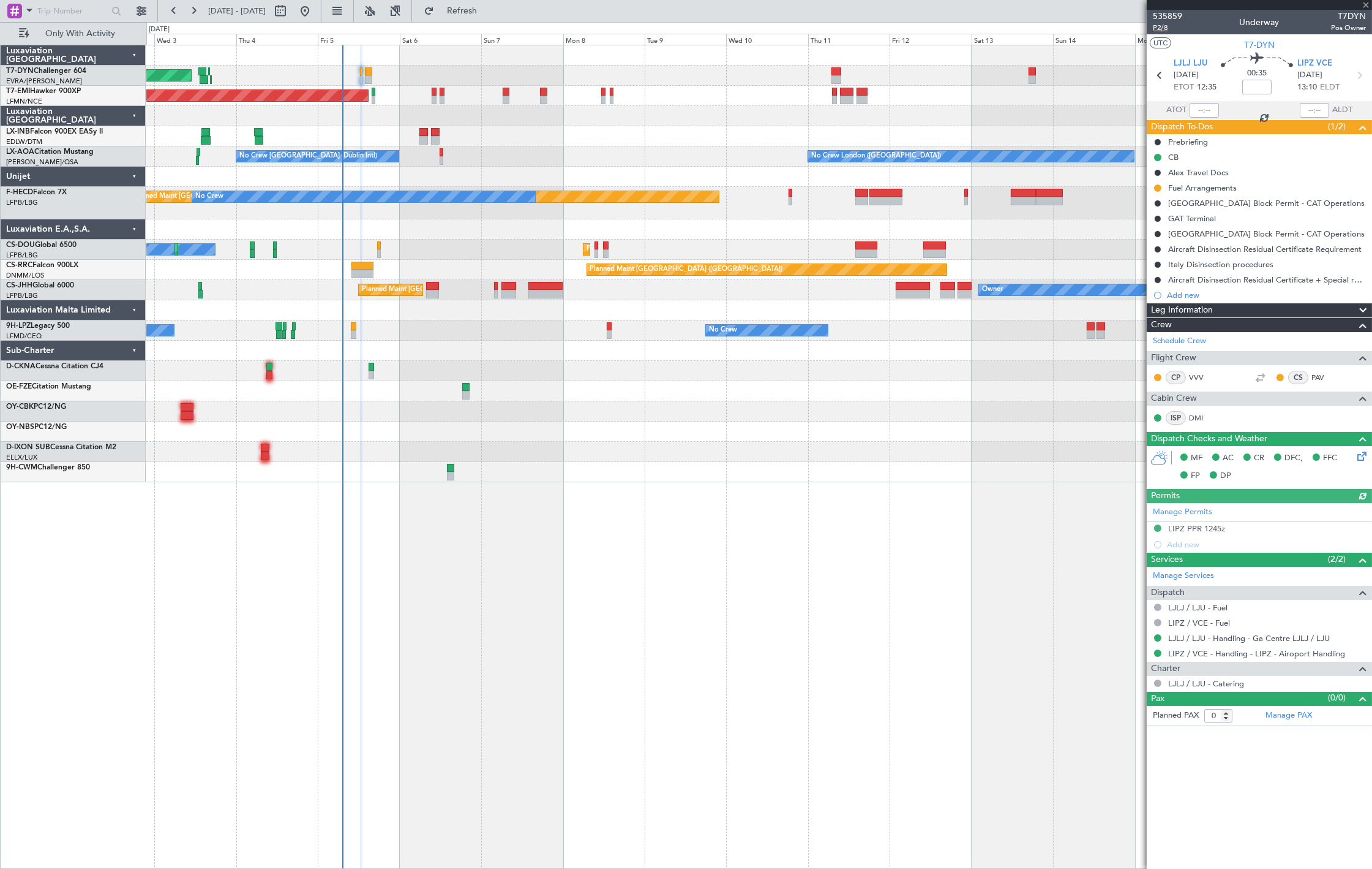
click at [1162, 29] on span "P2/8" at bounding box center [1167, 28] width 29 height 11
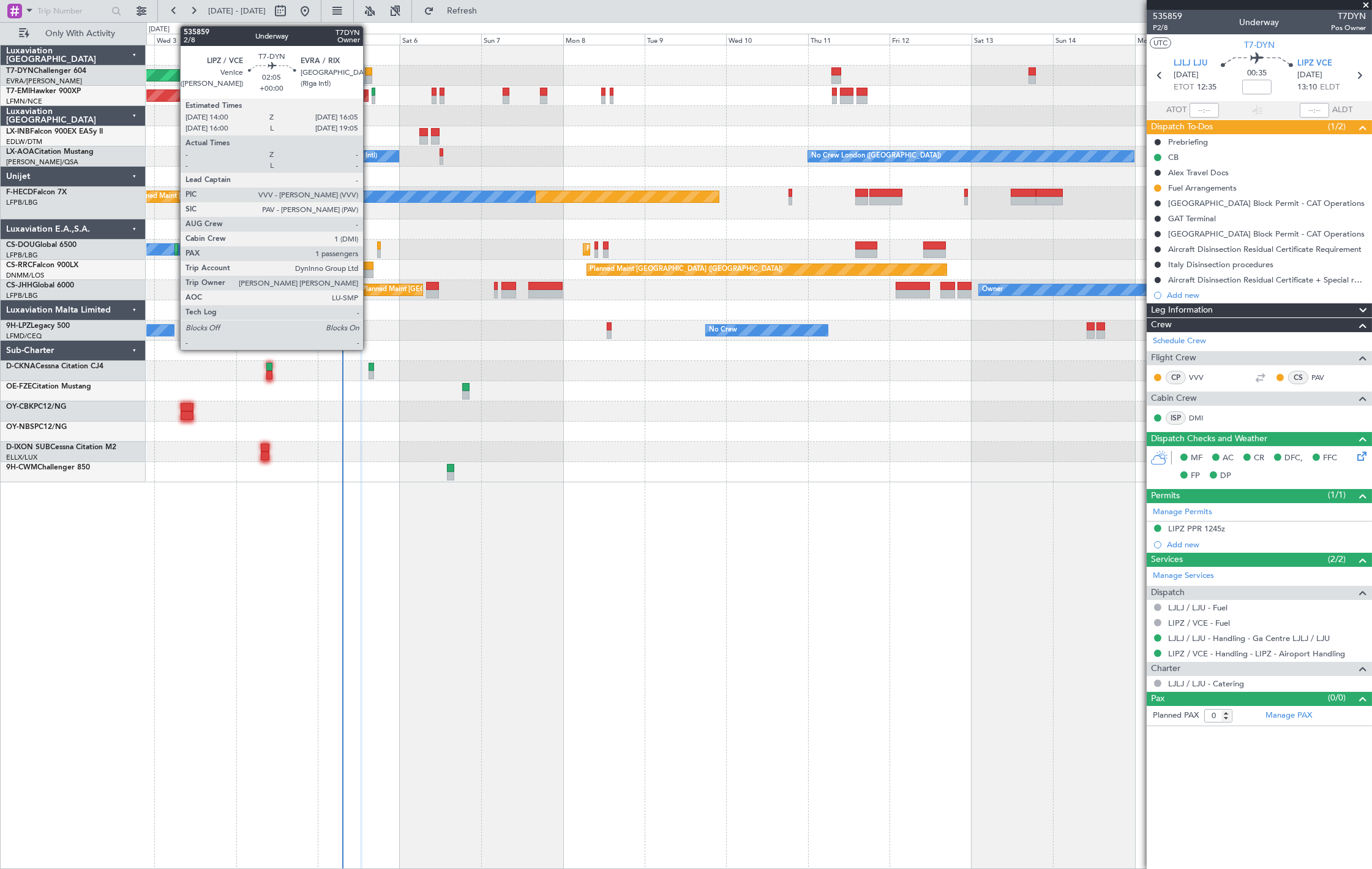
click at [369, 80] on div at bounding box center [369, 79] width 8 height 8
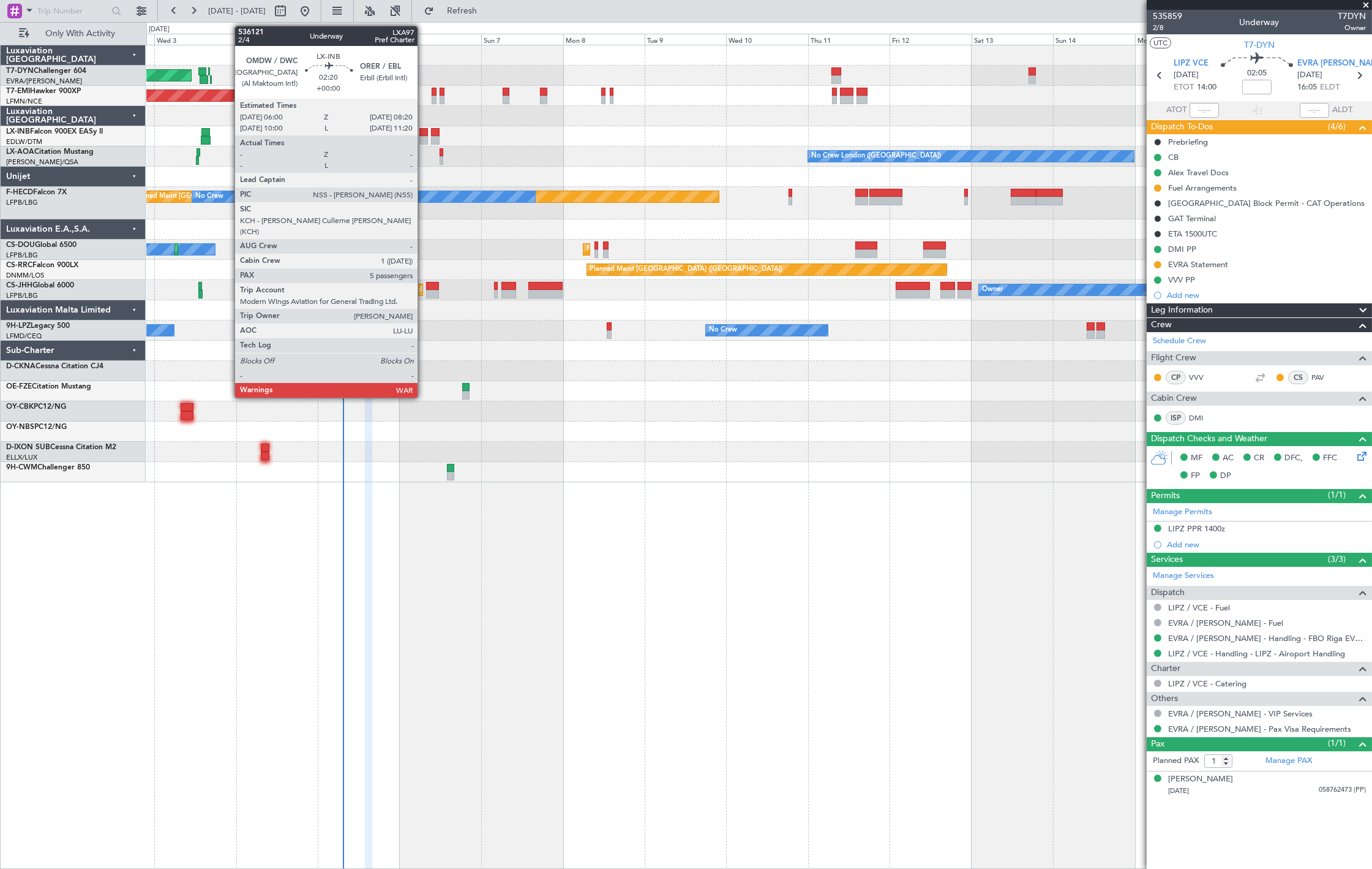
click at [424, 137] on div at bounding box center [423, 140] width 8 height 8
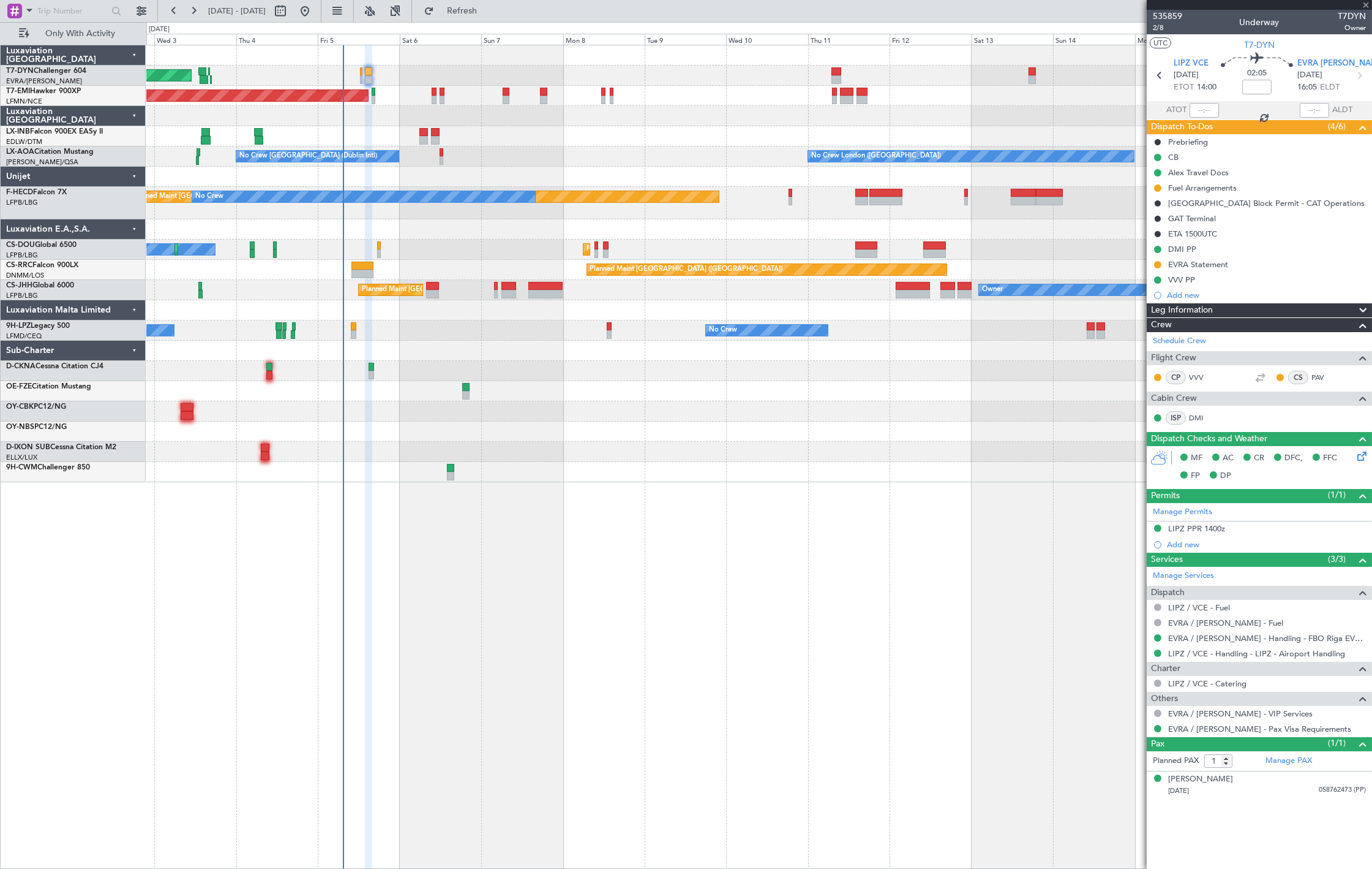
type input "5"
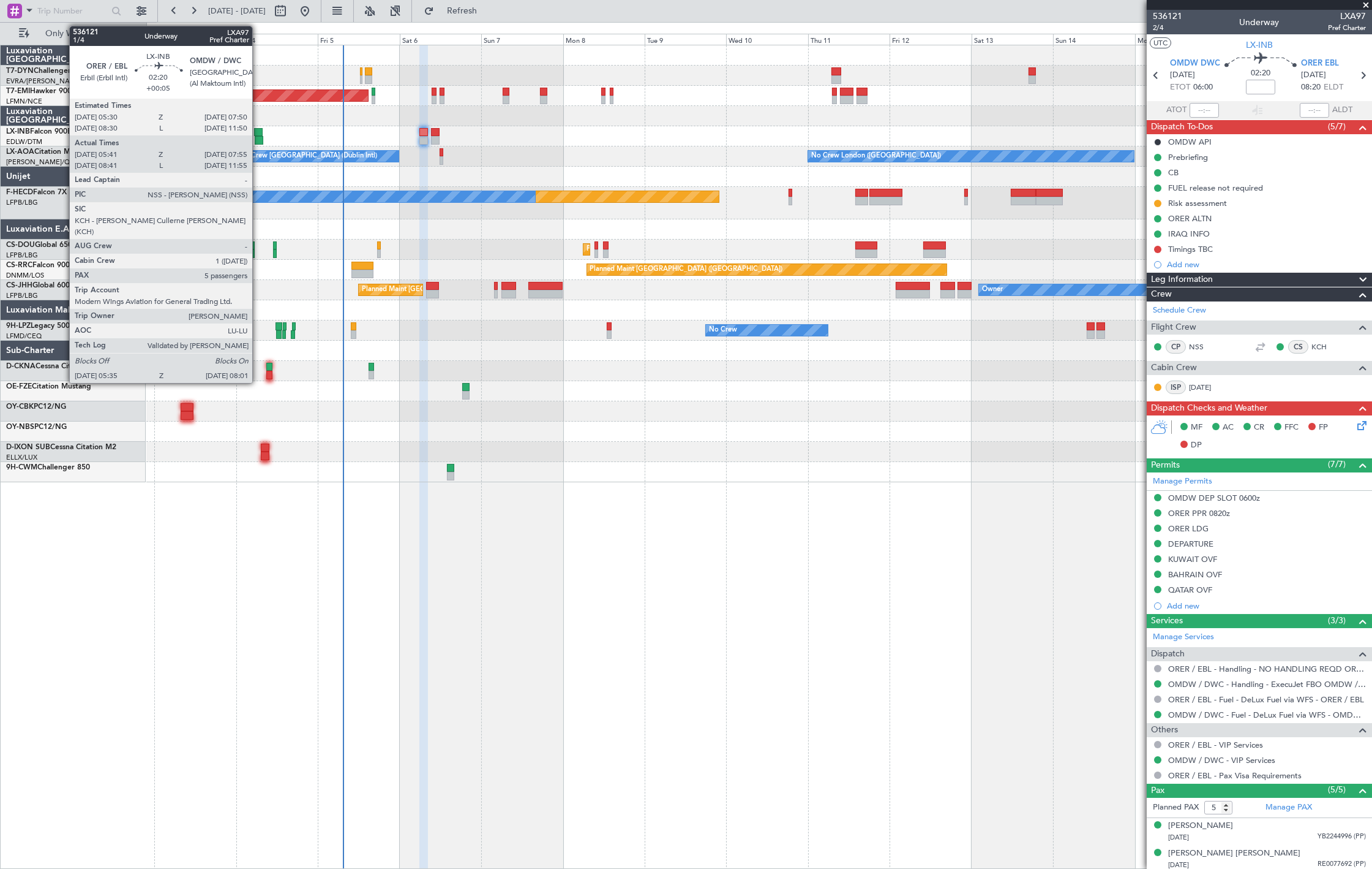
click at [258, 140] on div at bounding box center [259, 140] width 8 height 8
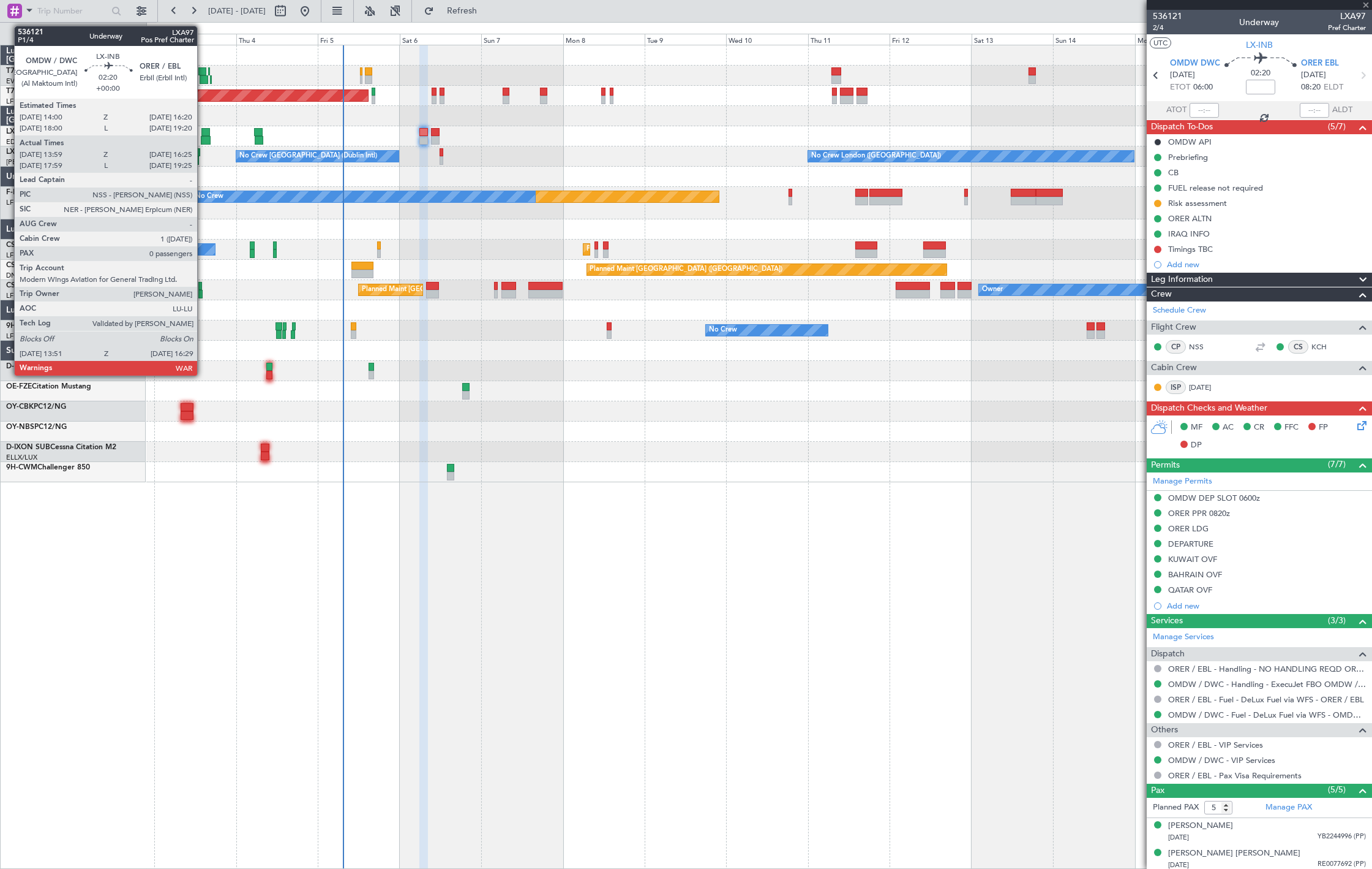
type input "+00:05"
type input "05:41"
type input "07:55"
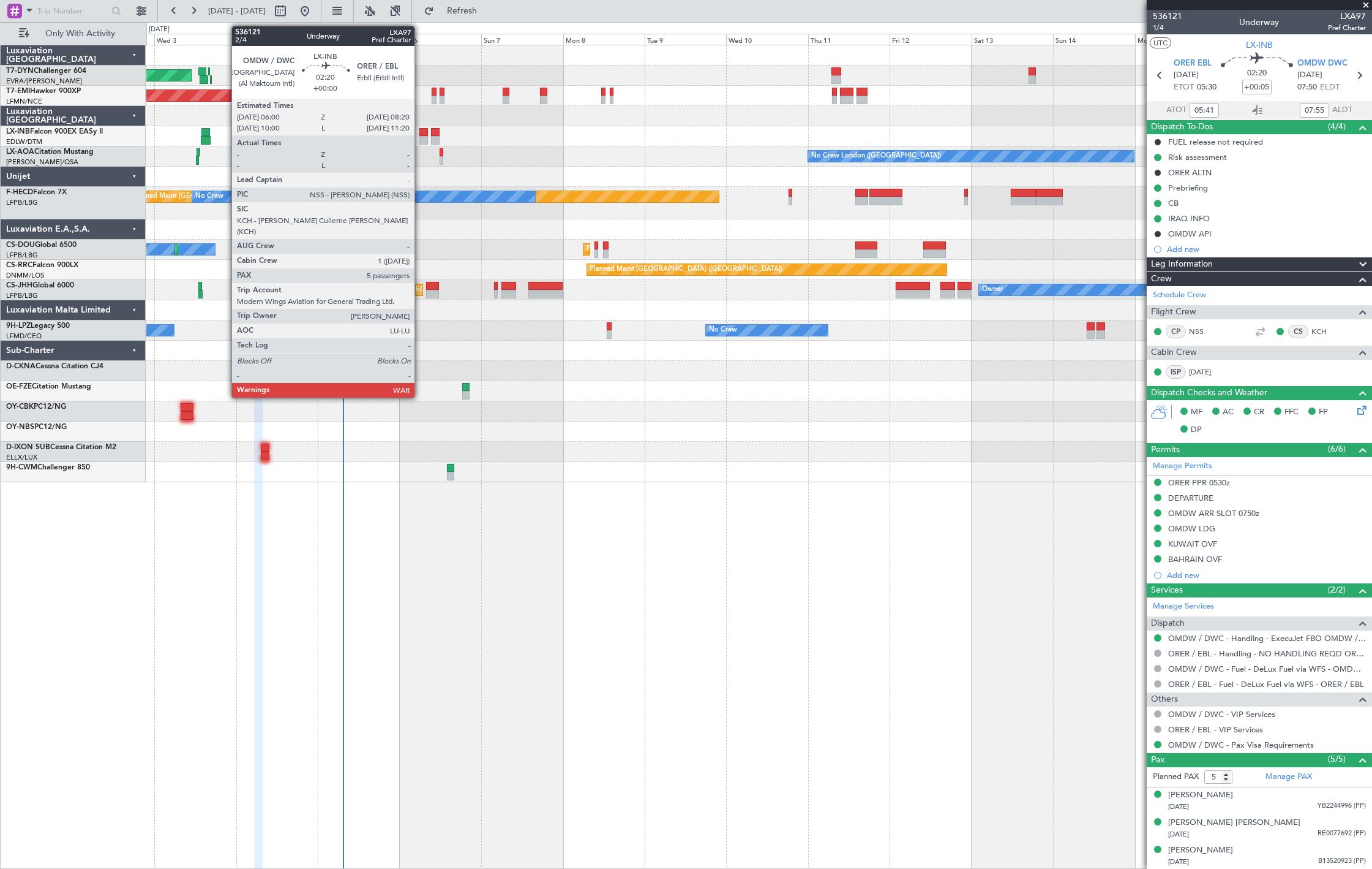
click at [421, 128] on div at bounding box center [423, 132] width 8 height 8
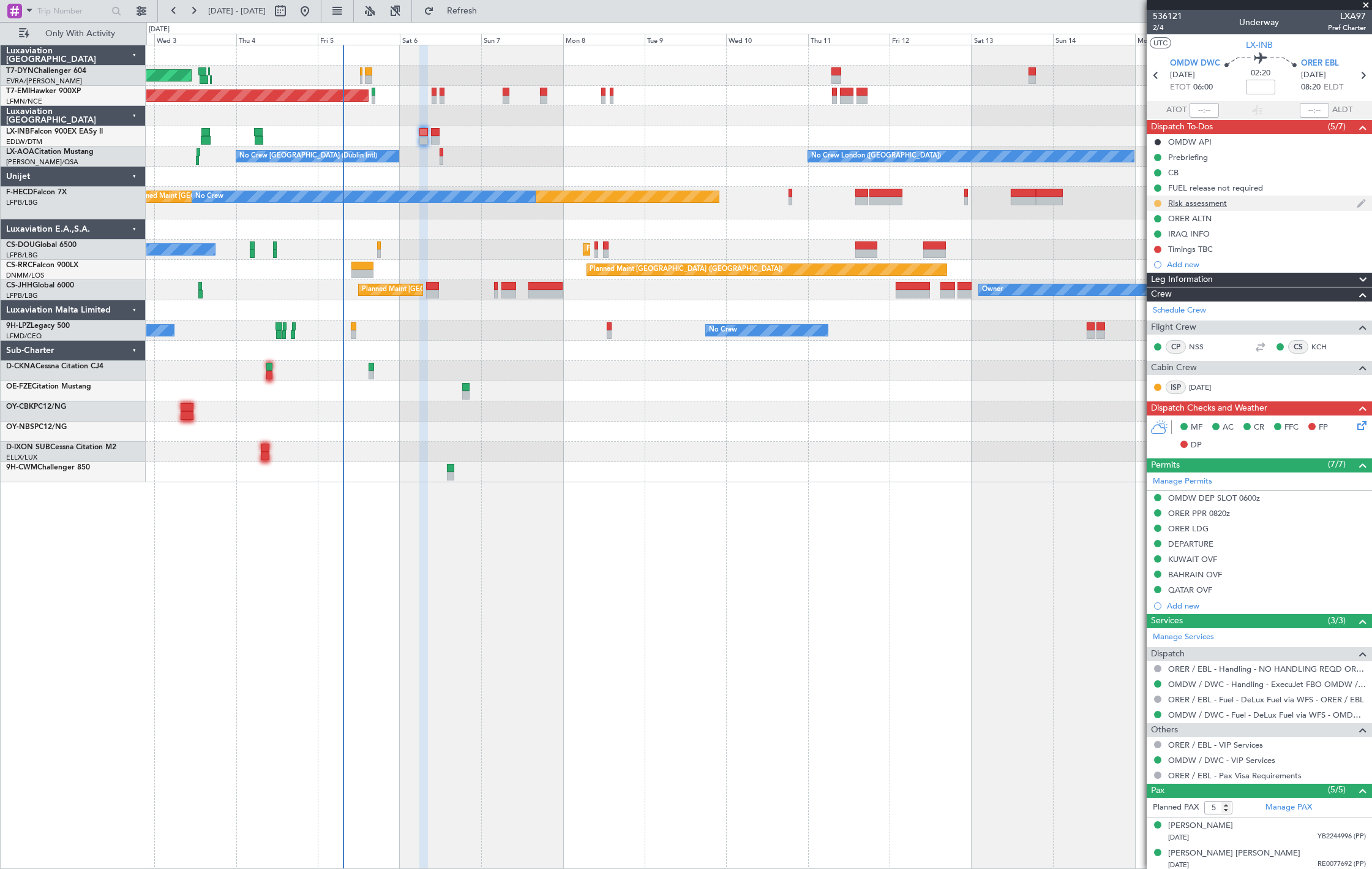
click at [1155, 202] on button at bounding box center [1158, 203] width 8 height 8
click at [1172, 255] on span "Completed" at bounding box center [1163, 257] width 41 height 12
click at [359, 72] on div "AOG Maint Riga (Riga Intl)" at bounding box center [758, 75] width 1225 height 20
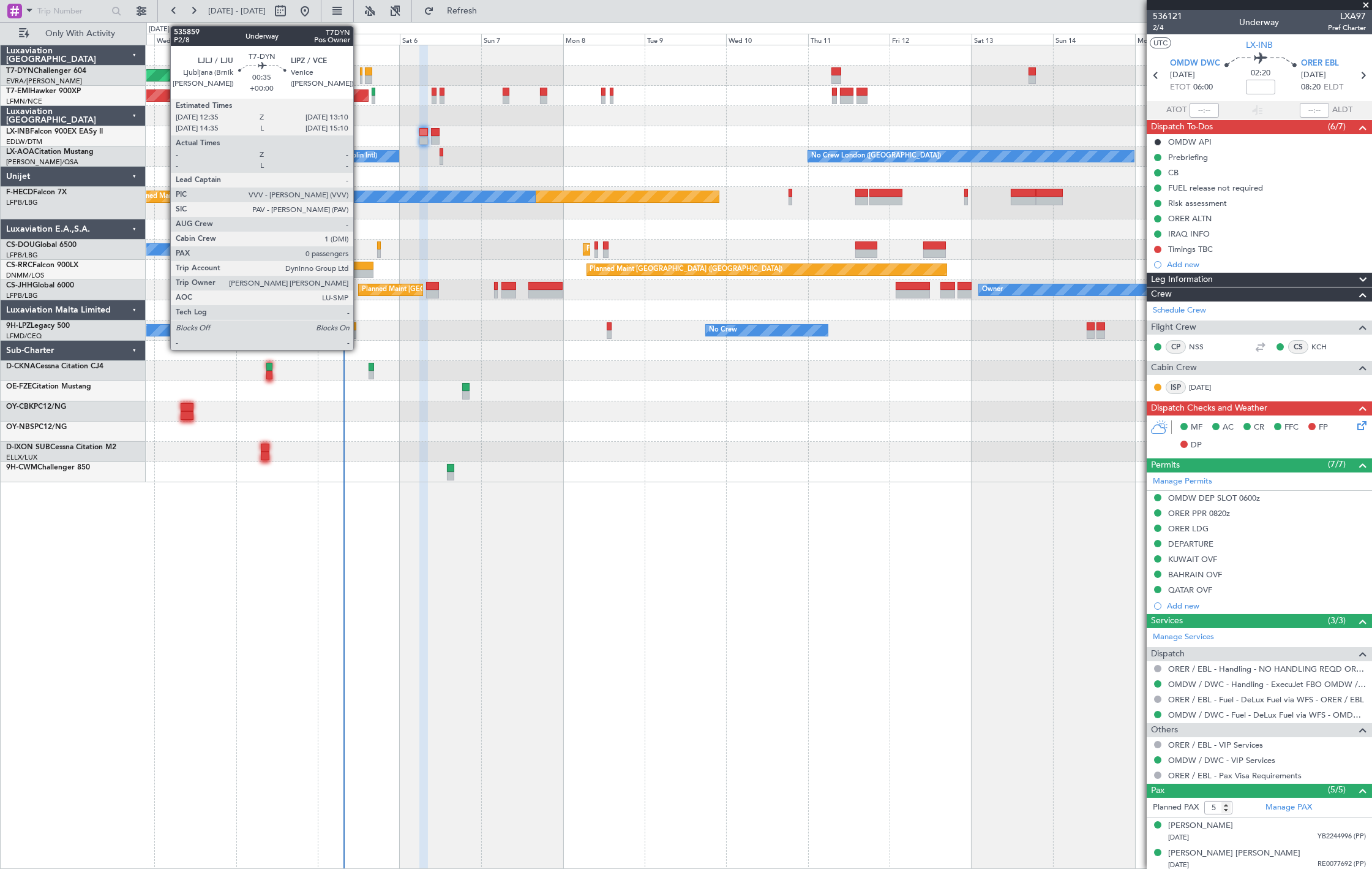
click at [360, 72] on div at bounding box center [361, 71] width 2 height 8
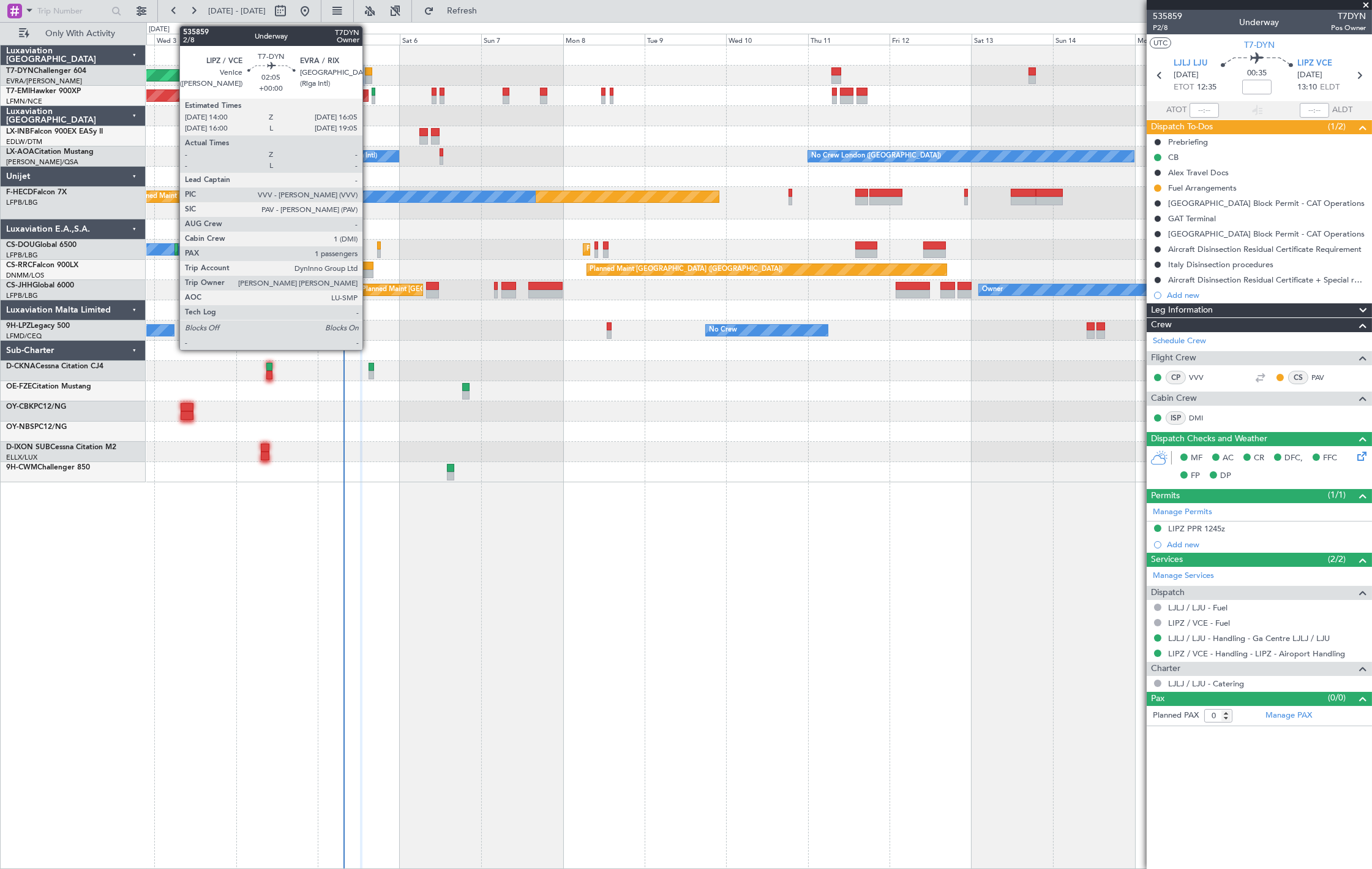
click at [368, 77] on div at bounding box center [369, 79] width 8 height 8
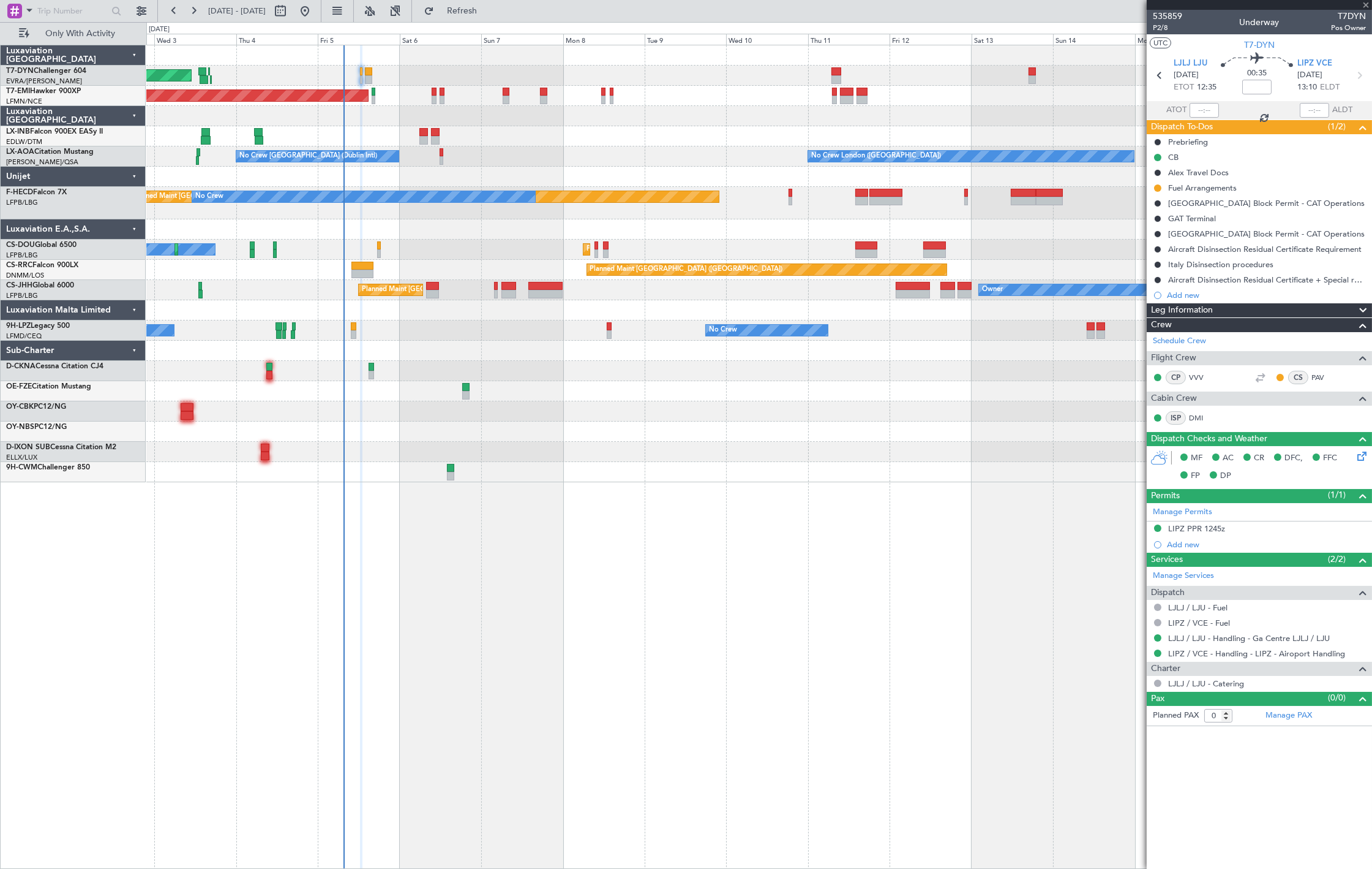
type input "1"
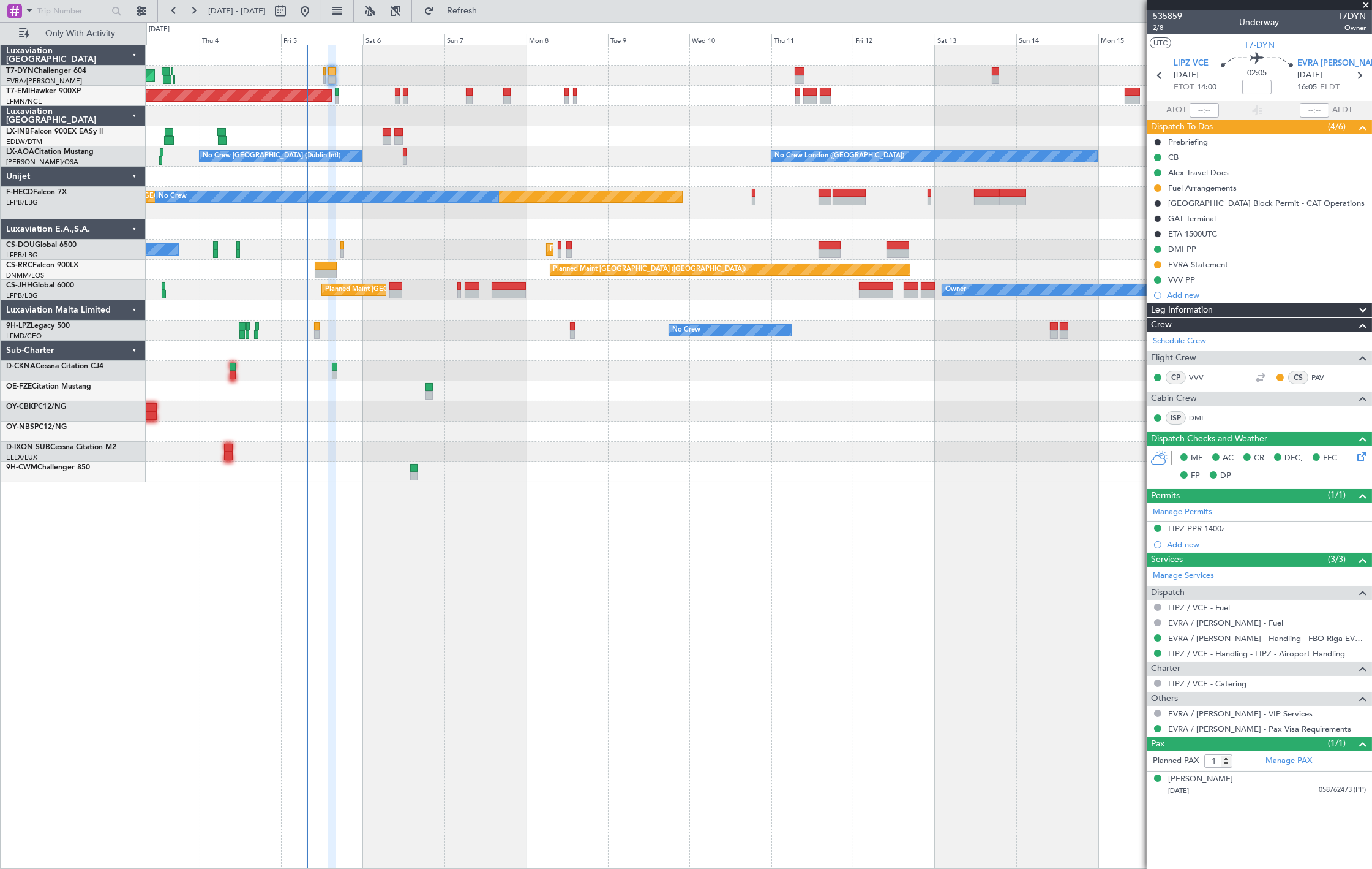
click at [607, 155] on div "No Crew London ([GEOGRAPHIC_DATA]) No Crew [GEOGRAPHIC_DATA] (Dublin Intl)" at bounding box center [758, 156] width 1225 height 20
drag, startPoint x: 1158, startPoint y: 265, endPoint x: 1158, endPoint y: 275, distance: 10.0
click at [1158, 265] on button at bounding box center [1158, 265] width 8 height 8
click at [1164, 323] on span "Completed" at bounding box center [1163, 318] width 41 height 12
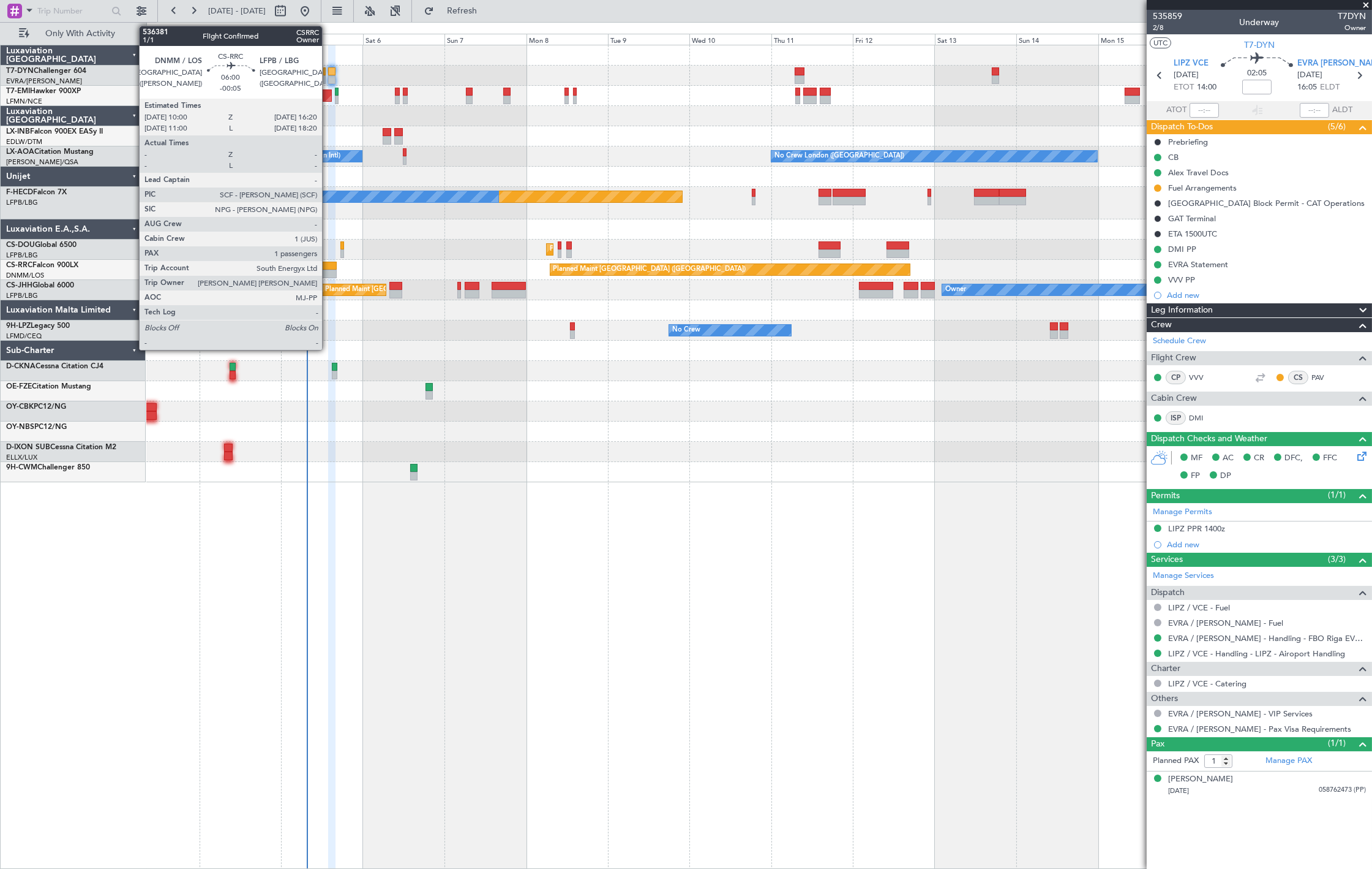
click at [329, 269] on div at bounding box center [326, 273] width 22 height 8
type input "-00:05"
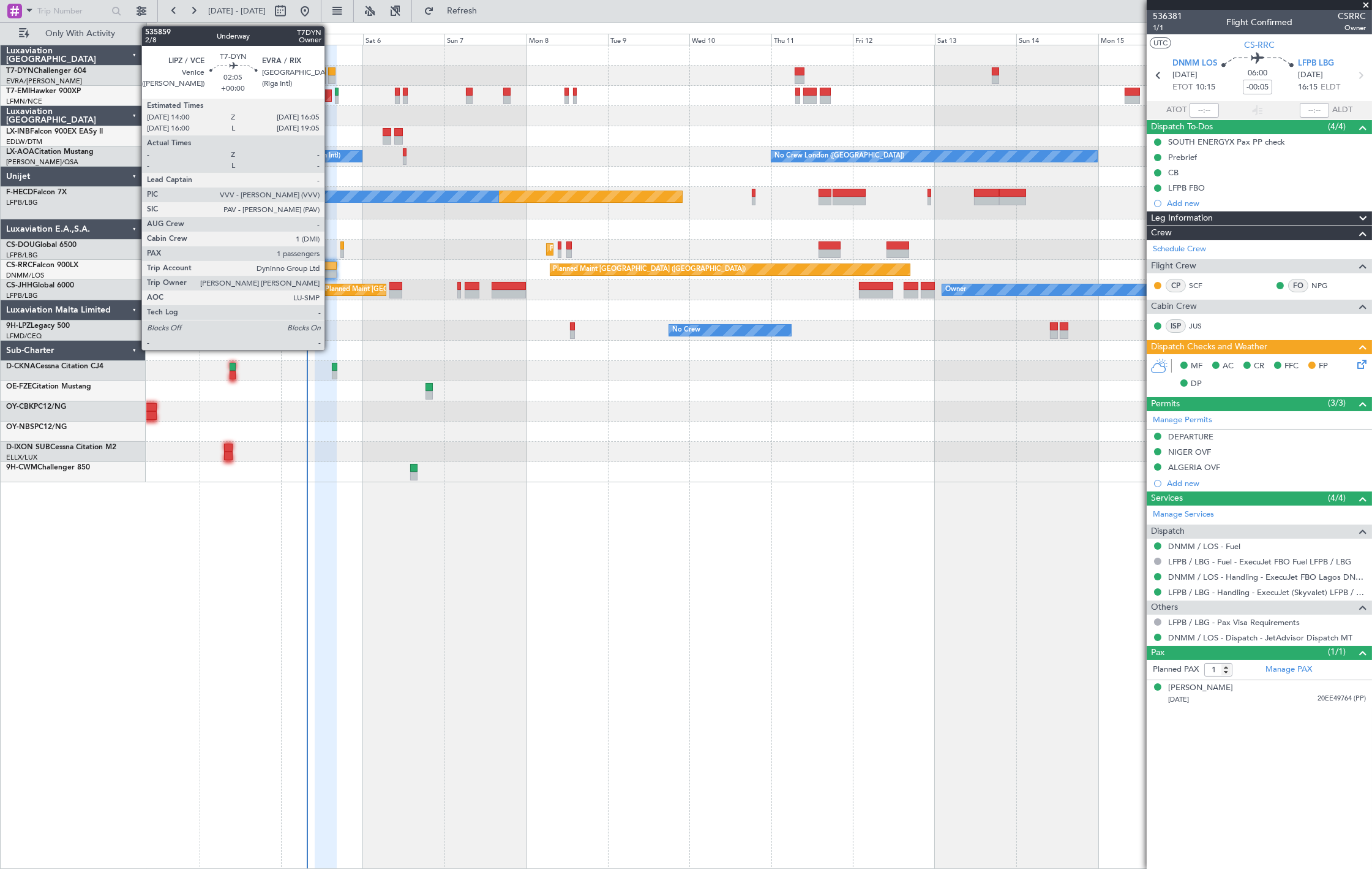
click at [329, 78] on div at bounding box center [332, 79] width 8 height 8
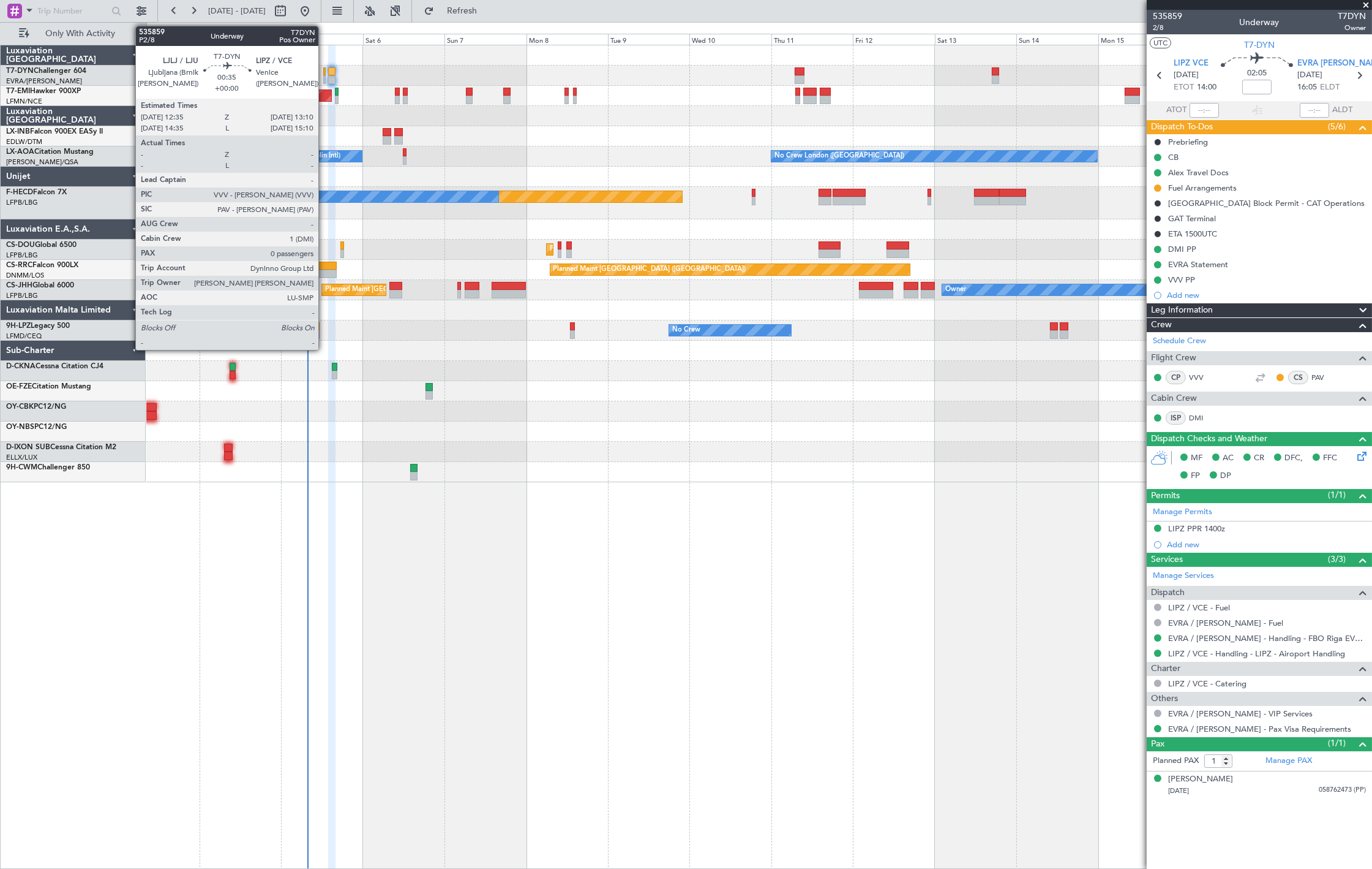
click at [325, 80] on div at bounding box center [324, 79] width 2 height 8
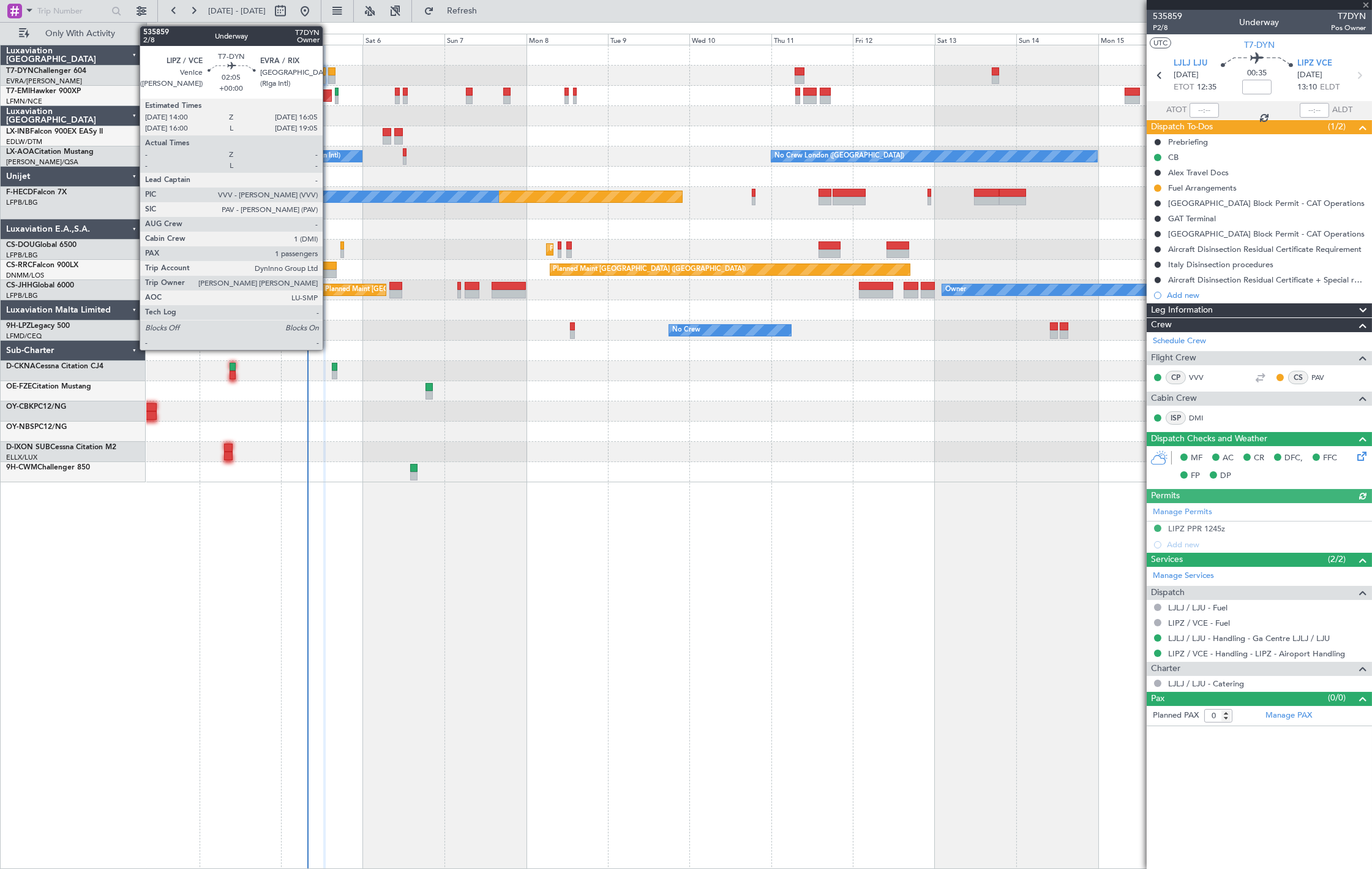
click at [329, 78] on div at bounding box center [332, 79] width 8 height 8
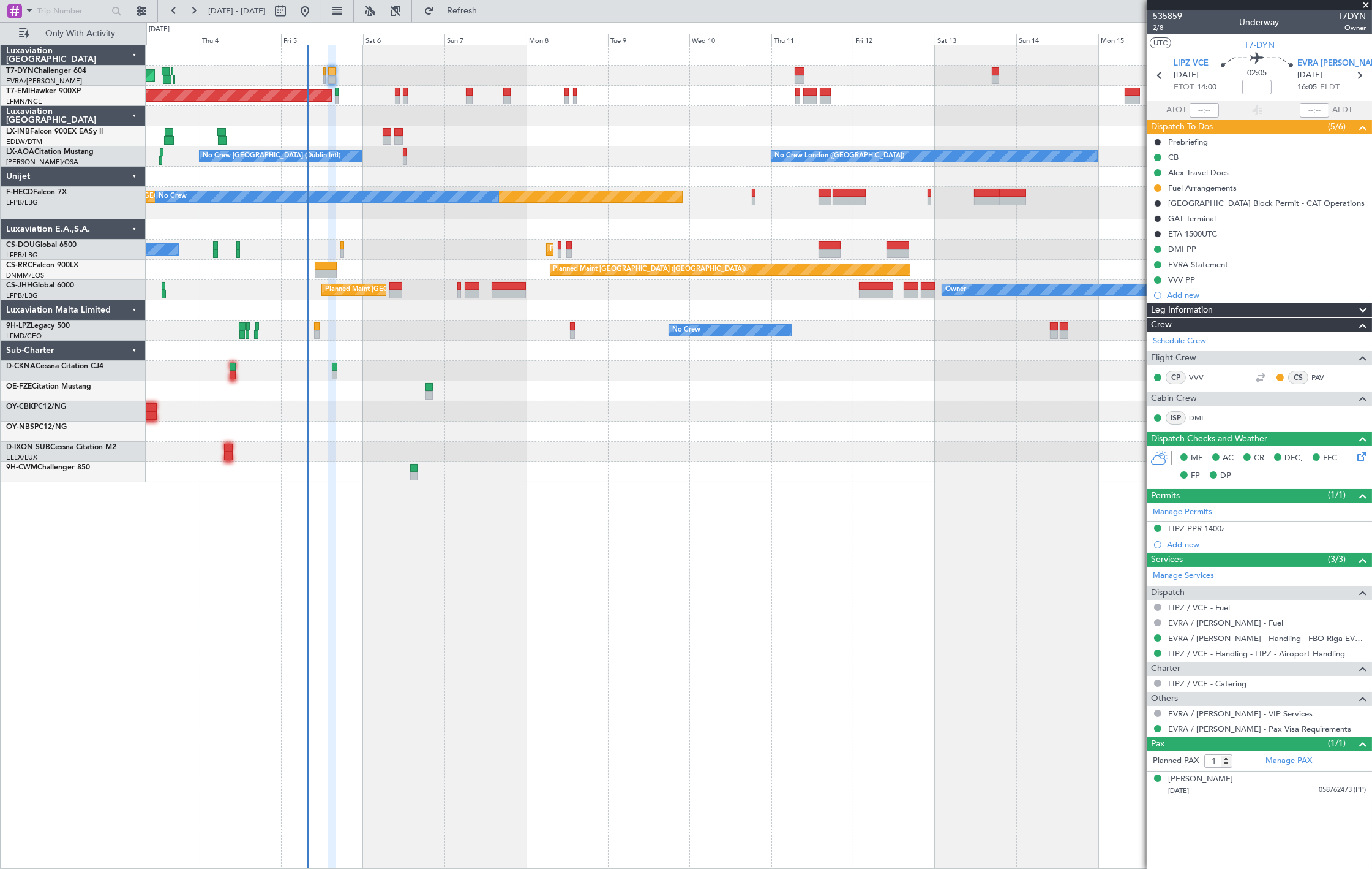
click at [326, 74] on div "AOG Maint Riga (Riga Intl)" at bounding box center [758, 75] width 1225 height 20
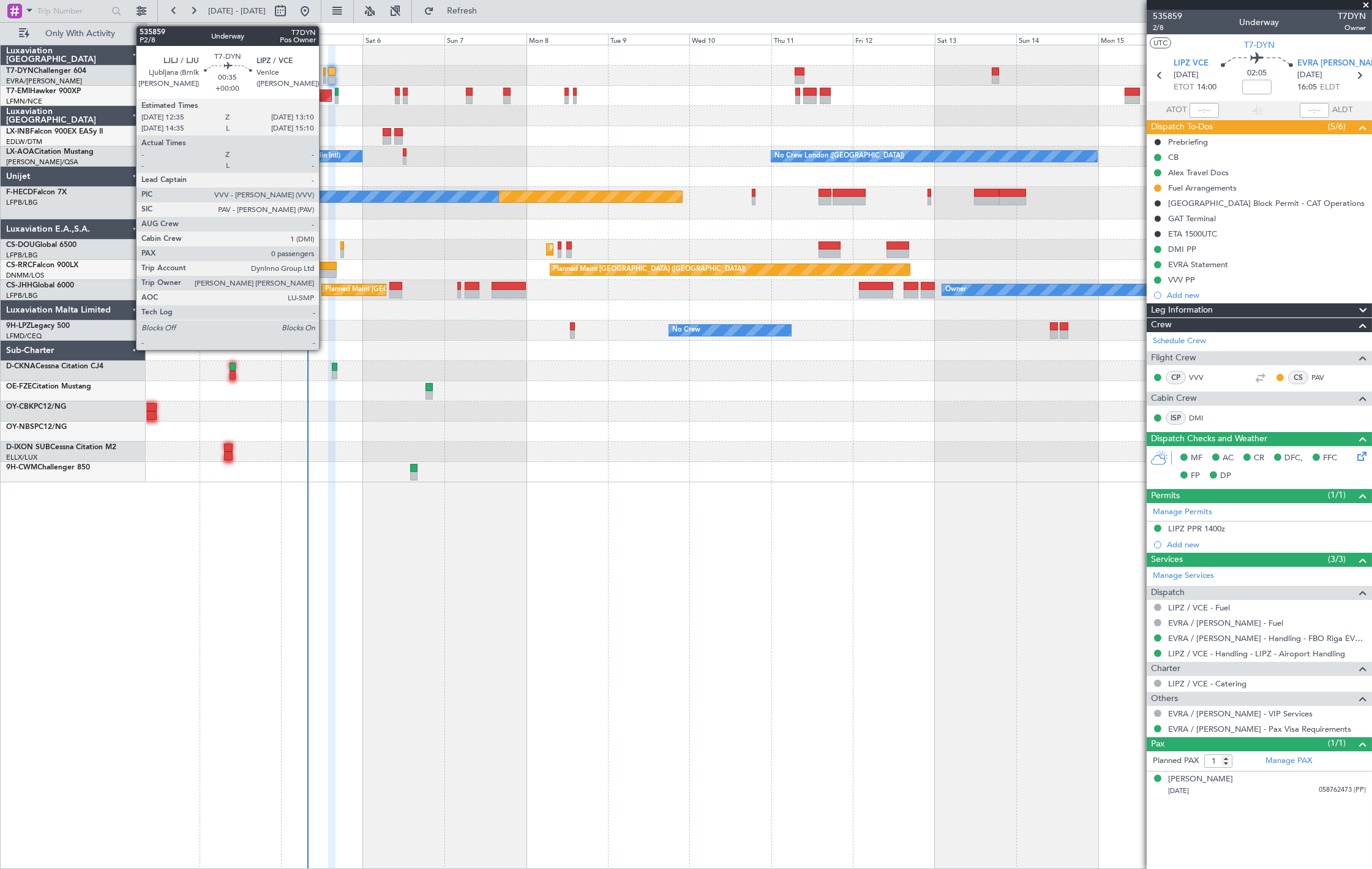
click at [325, 74] on div at bounding box center [324, 71] width 2 height 8
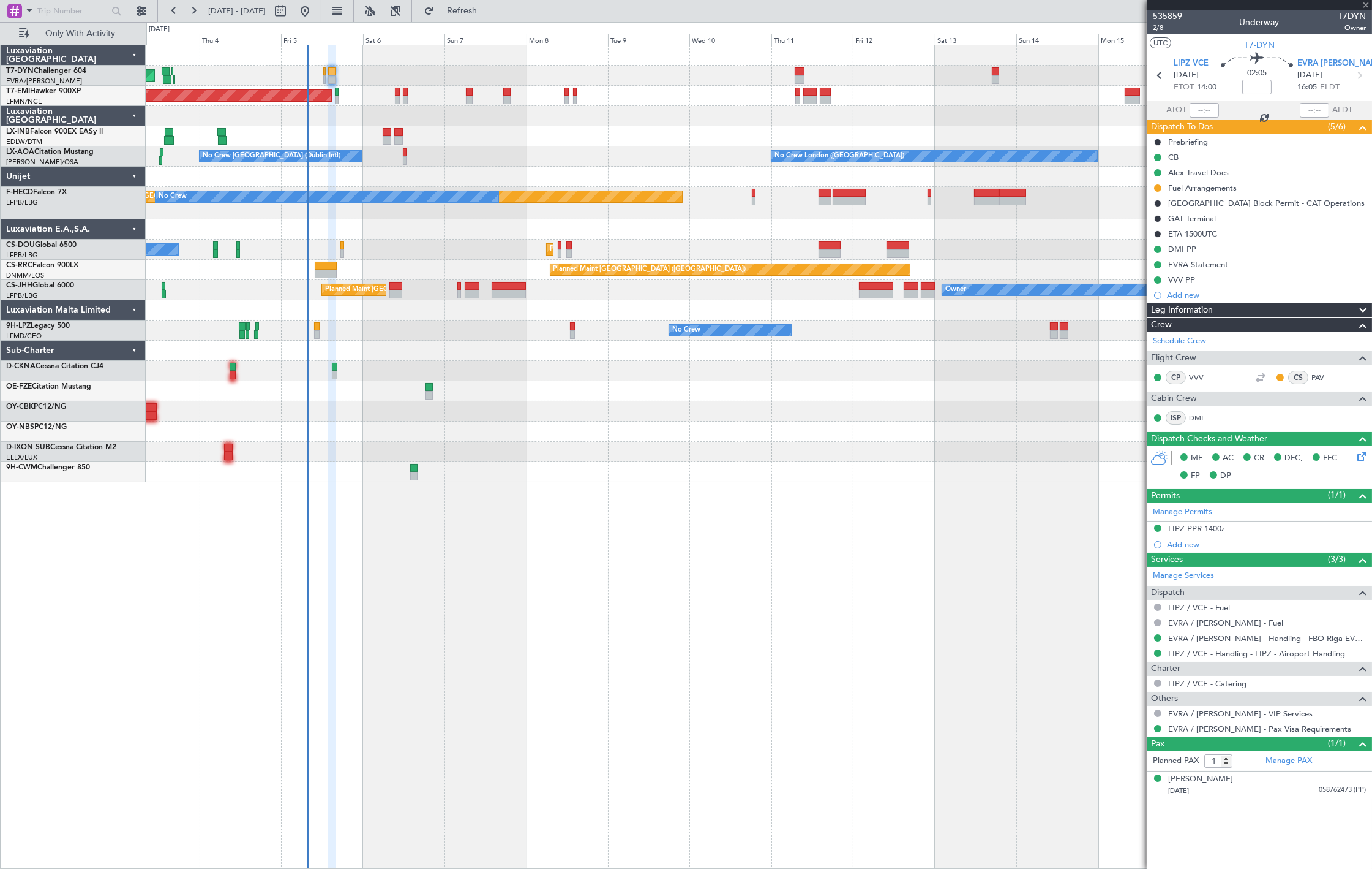
type input "0"
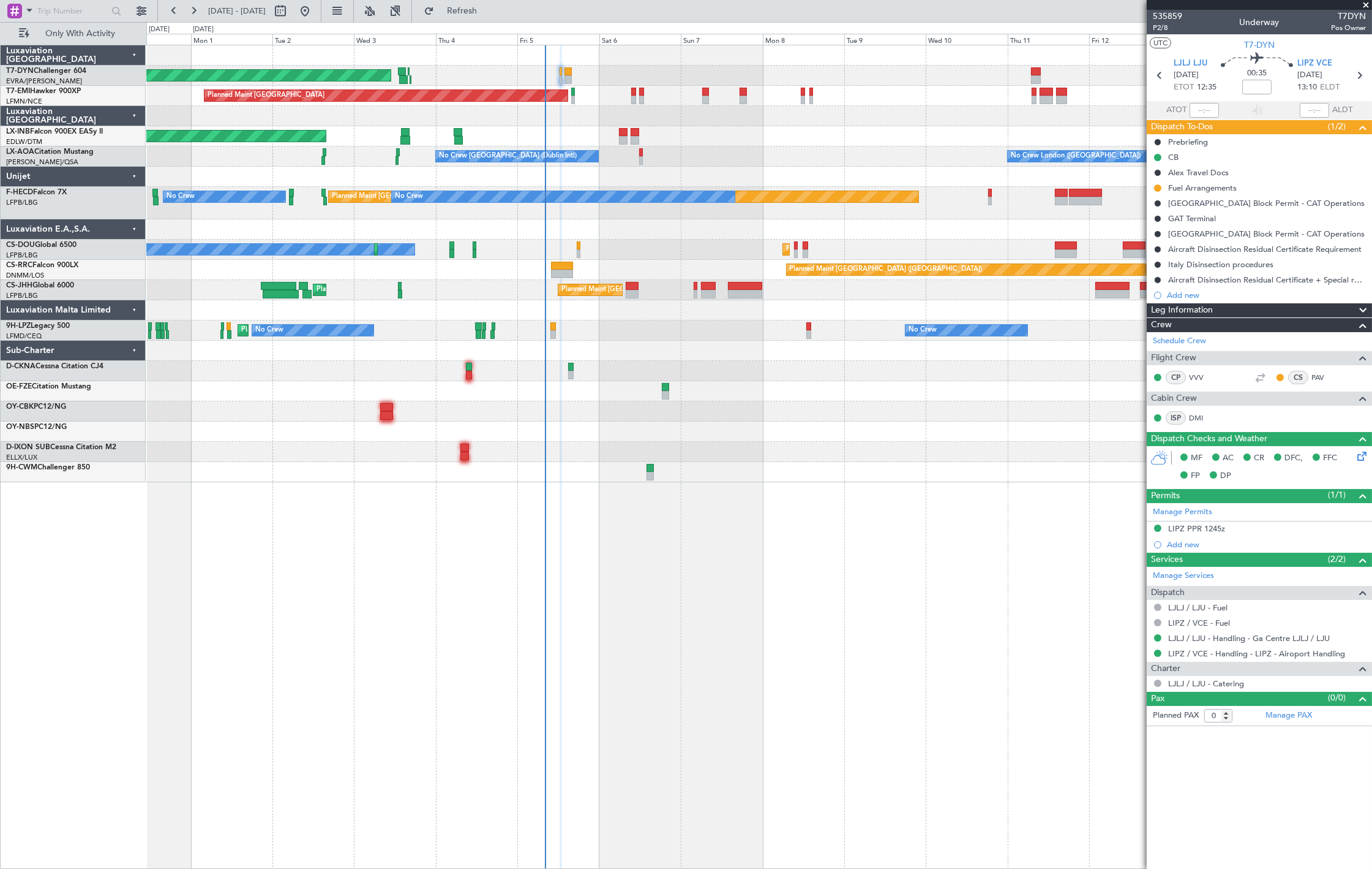
click at [639, 112] on div "AOG Maint Riga (Riga Intl) Planned Maint [GEOGRAPHIC_DATA] Unplanned Maint [GEO…" at bounding box center [758, 263] width 1225 height 437
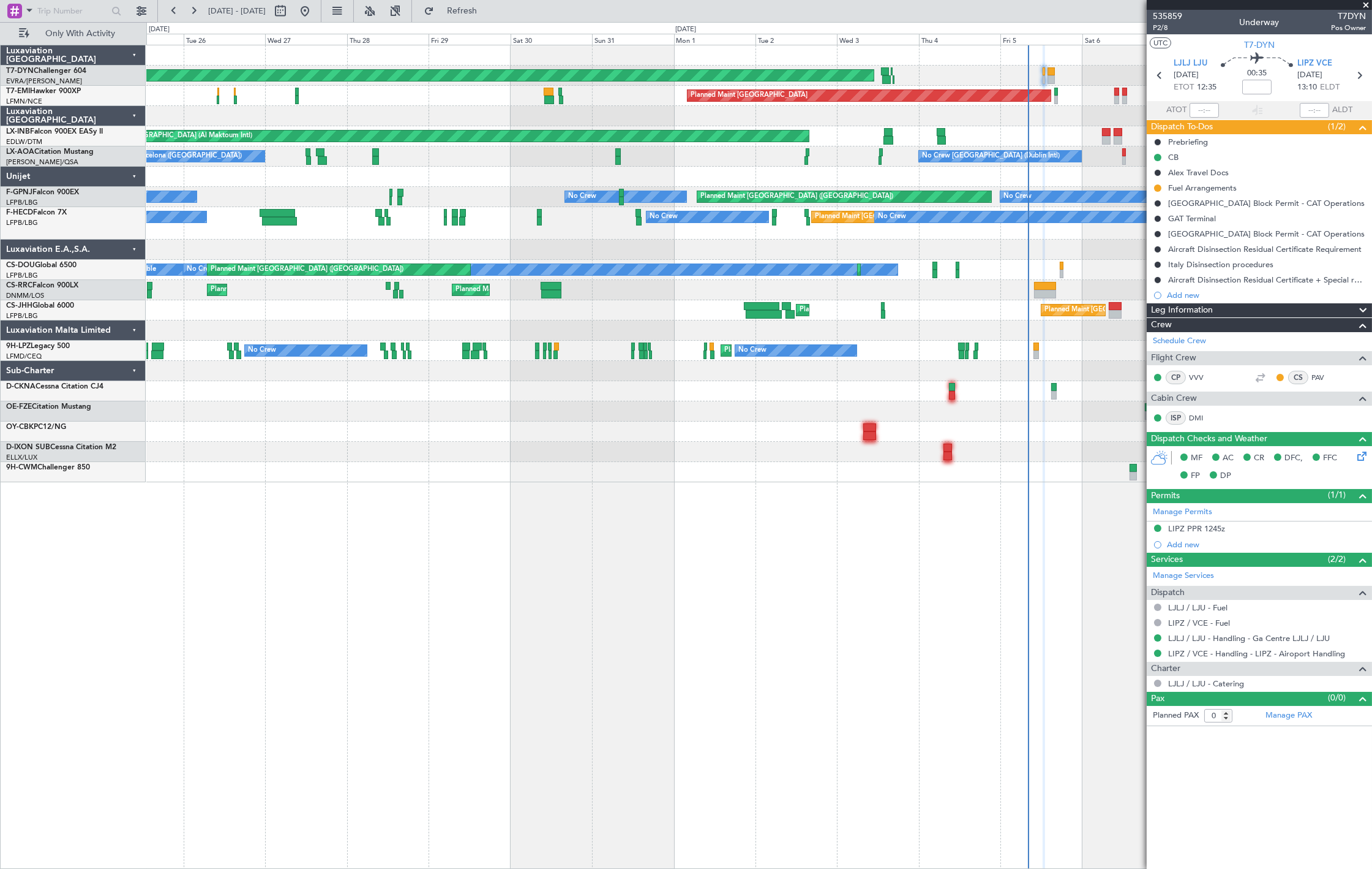
click at [1039, 126] on div "AOG Maint Riga (Riga Intl) Planned Maint [GEOGRAPHIC_DATA] Unplanned Maint [GEO…" at bounding box center [758, 263] width 1225 height 437
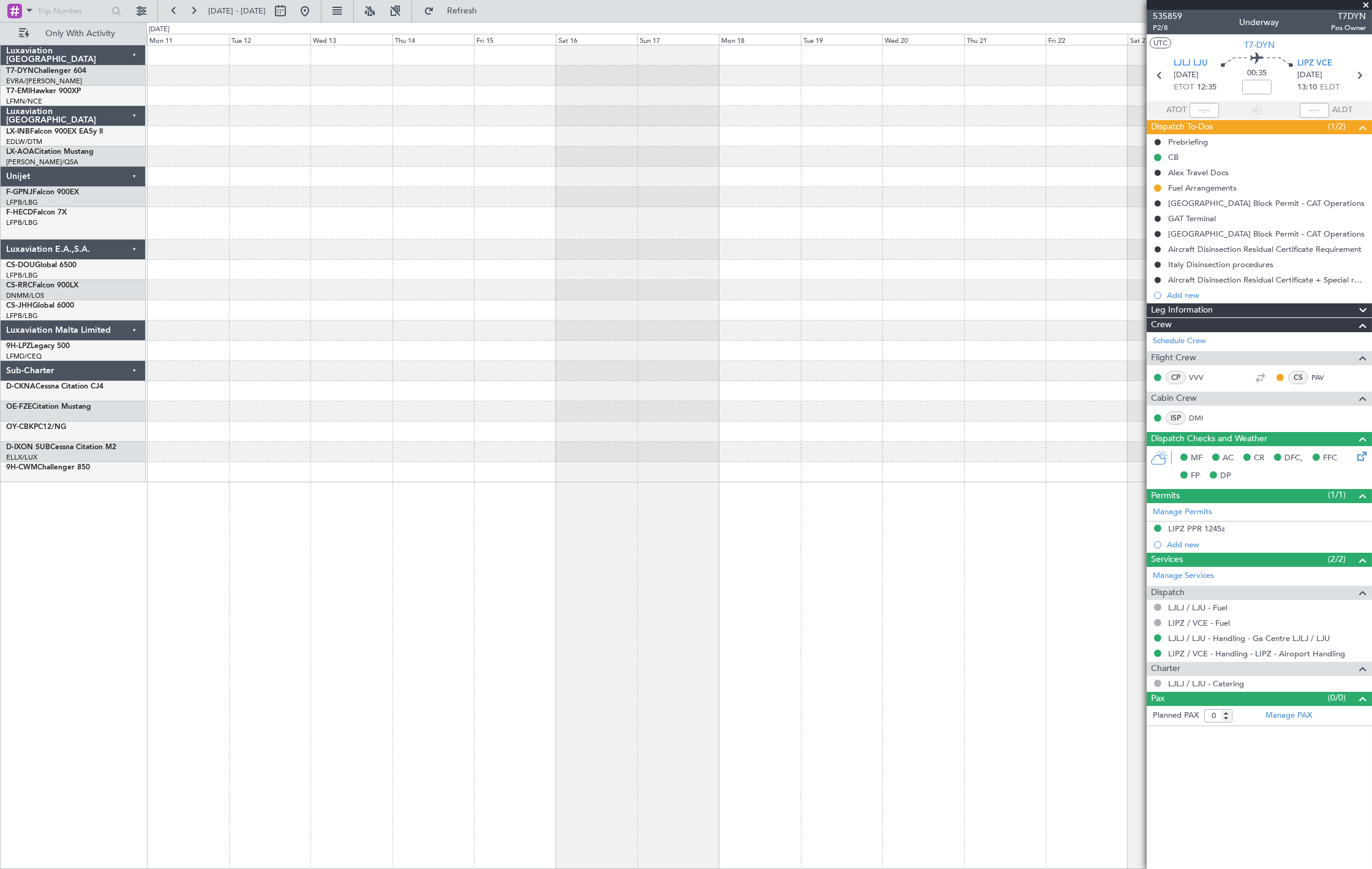
click at [1023, 131] on div "AOG Maint Riga (Riga Intl) Unplanned Maint [GEOGRAPHIC_DATA] (Al Maktoum Intl) …" at bounding box center [758, 263] width 1225 height 437
click at [834, 146] on div at bounding box center [758, 263] width 1225 height 437
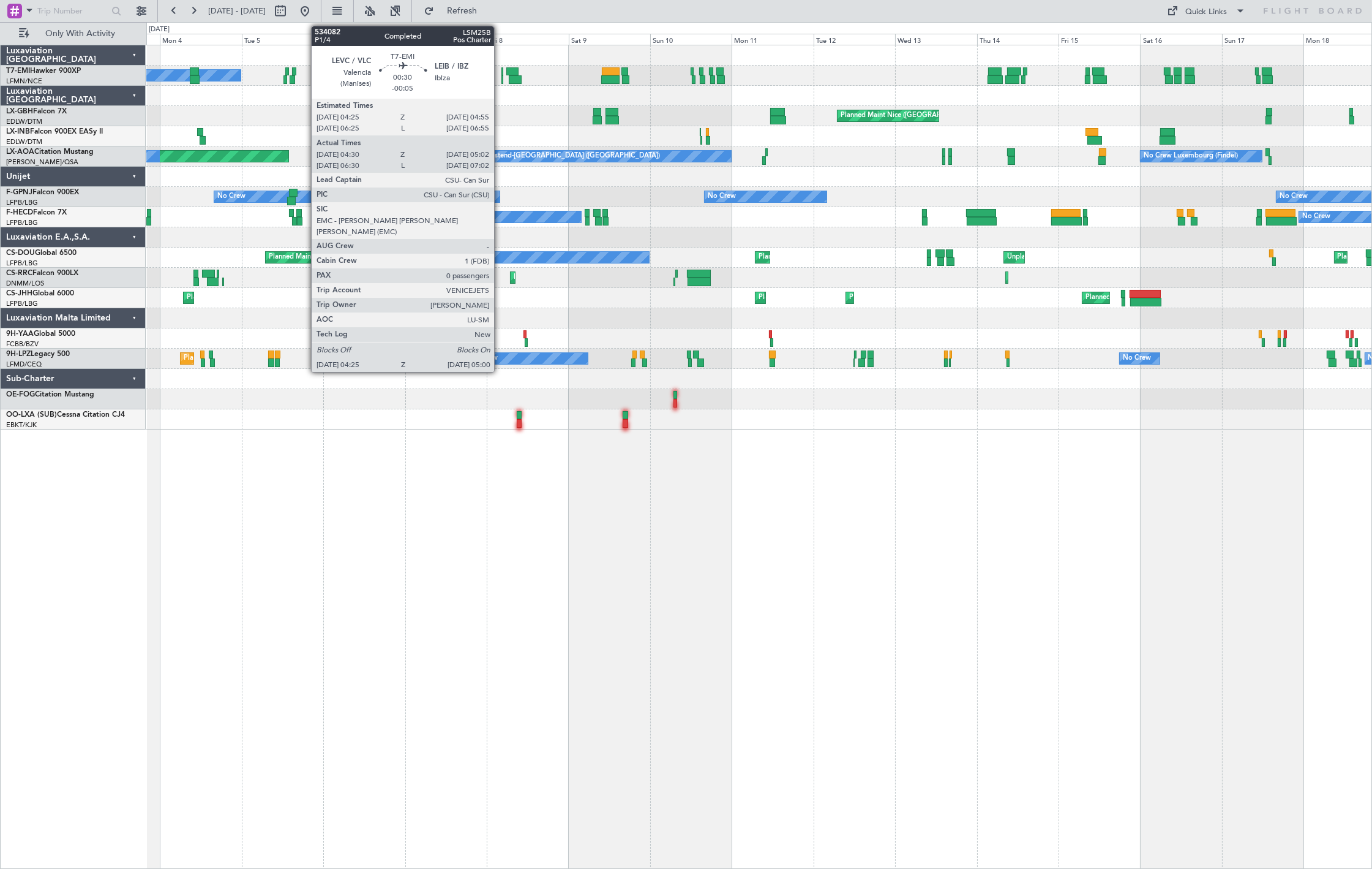
click at [502, 75] on div at bounding box center [503, 79] width 2 height 8
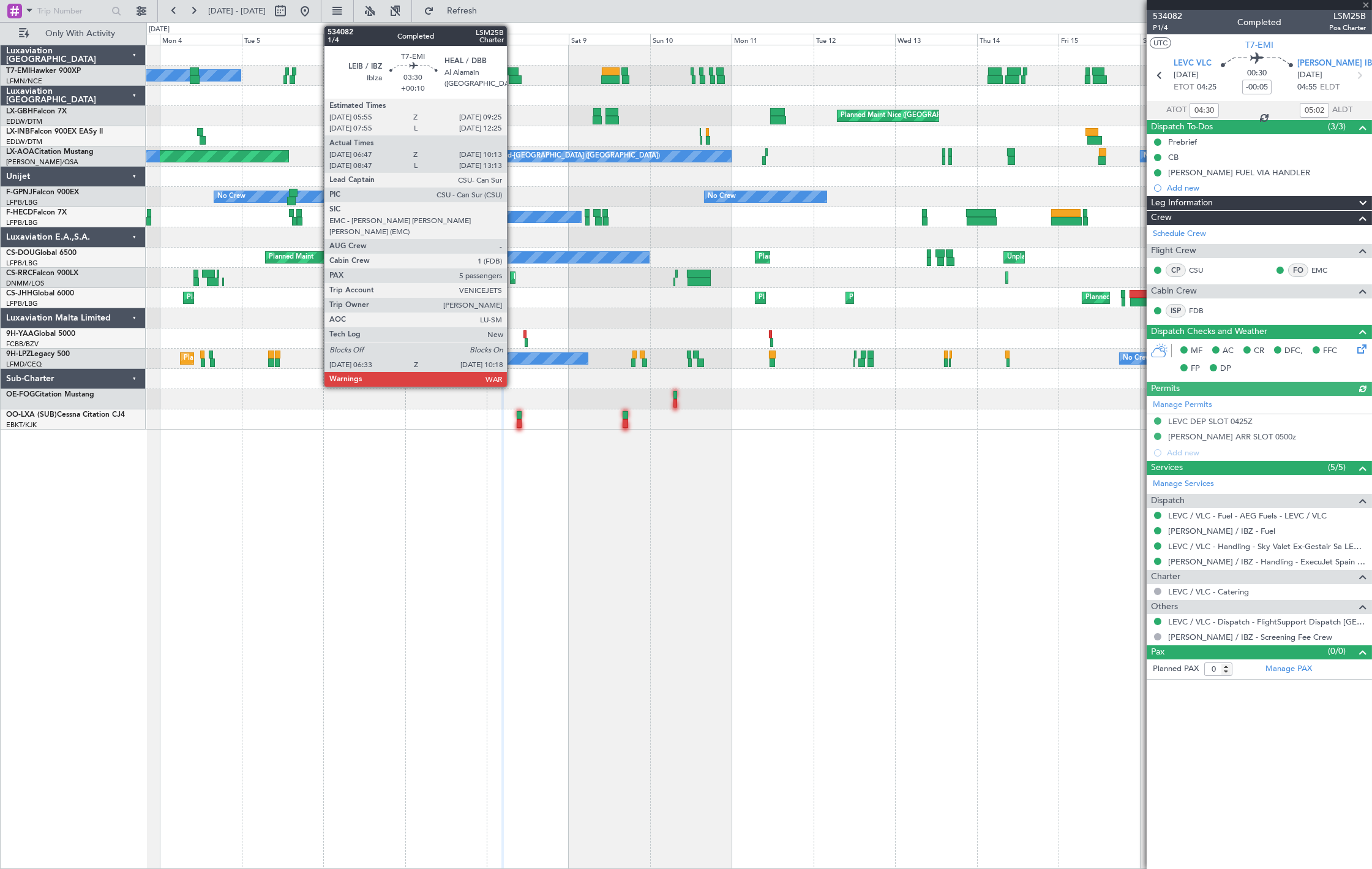
click at [513, 72] on div at bounding box center [512, 71] width 12 height 8
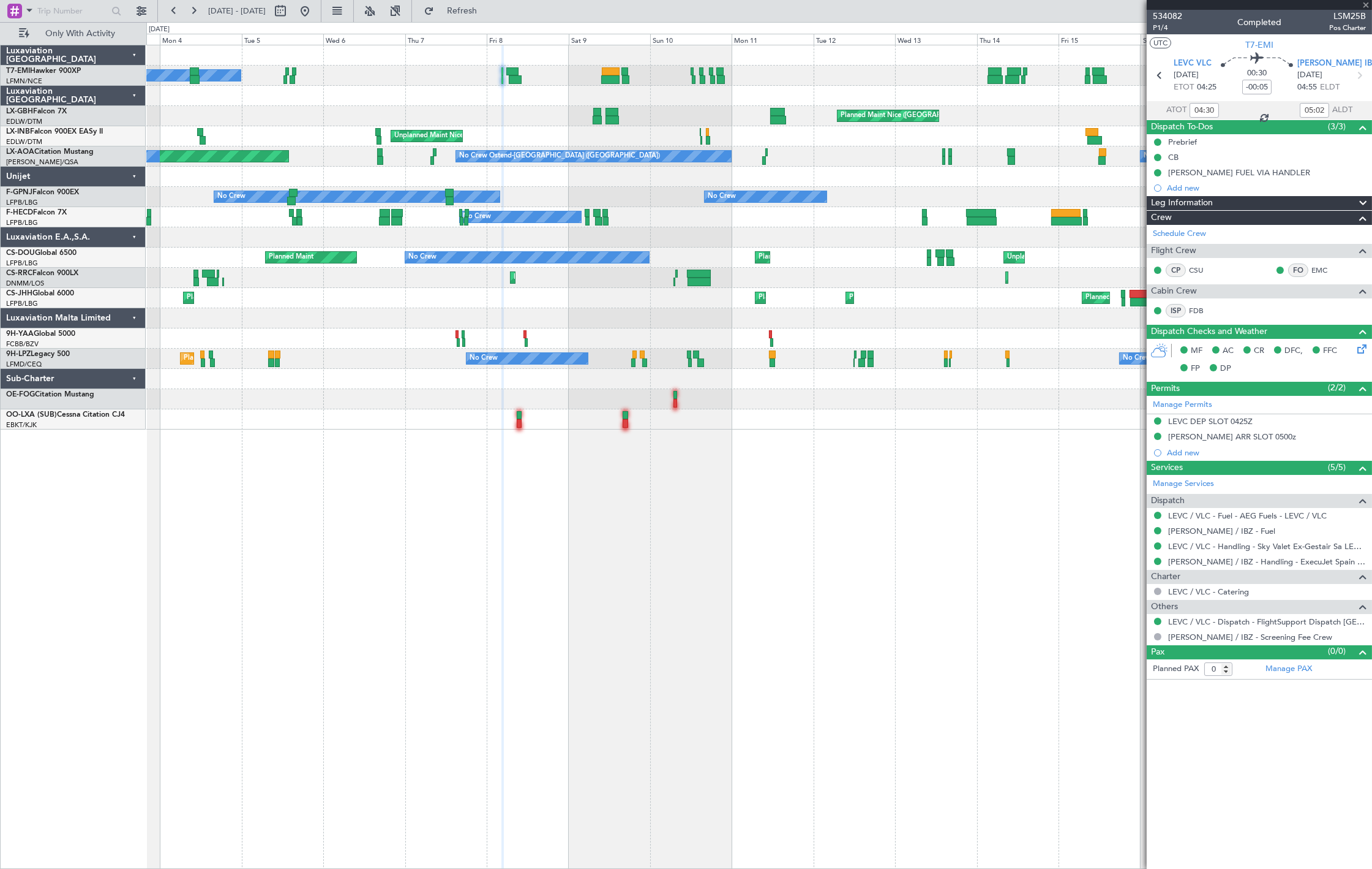
type input "+00:10"
type input "06:47"
type input "10:13"
type input "5"
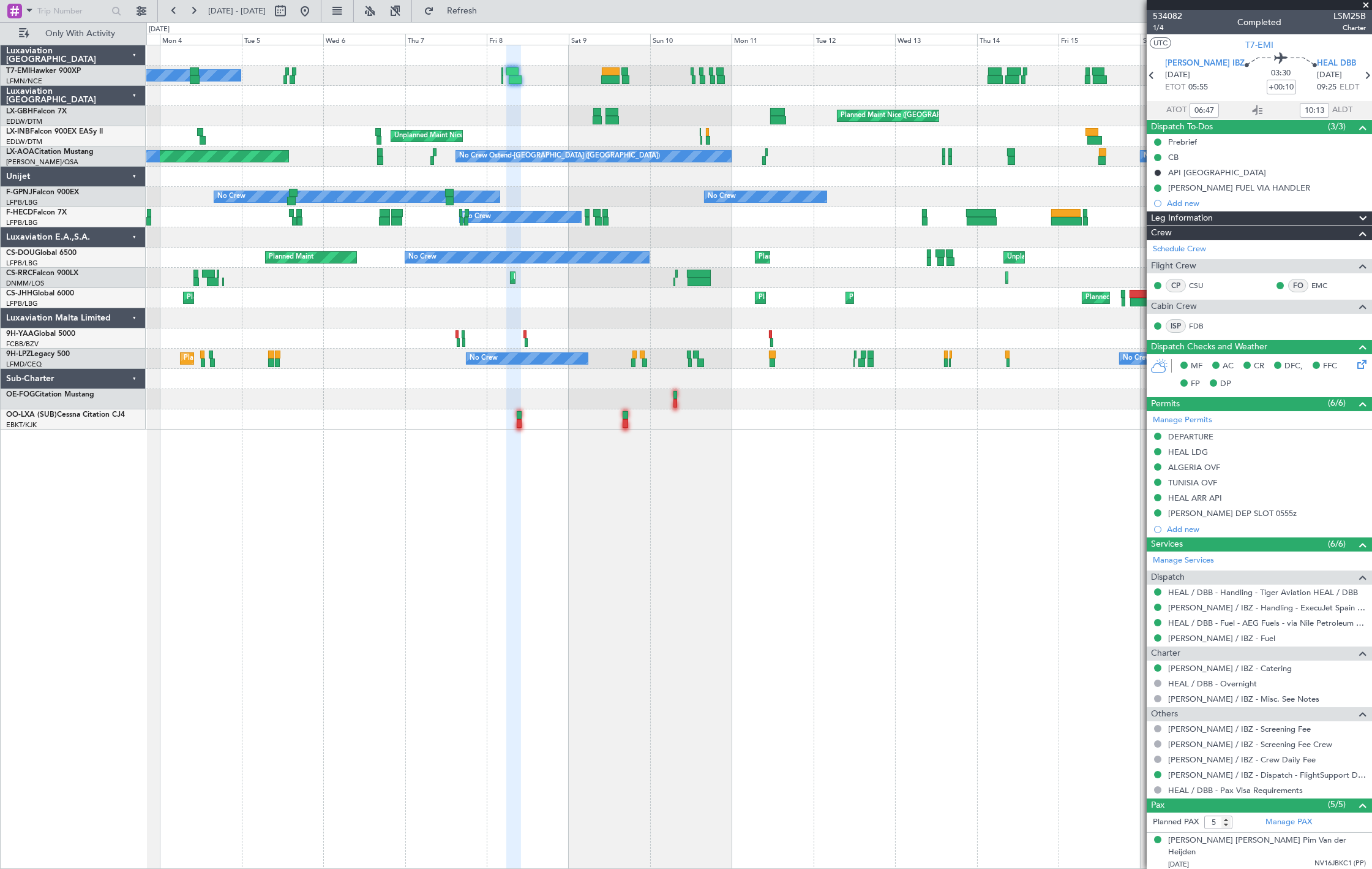
drag, startPoint x: 347, startPoint y: 14, endPoint x: 343, endPoint y: 21, distance: 8.1
click at [315, 14] on button at bounding box center [305, 11] width 20 height 20
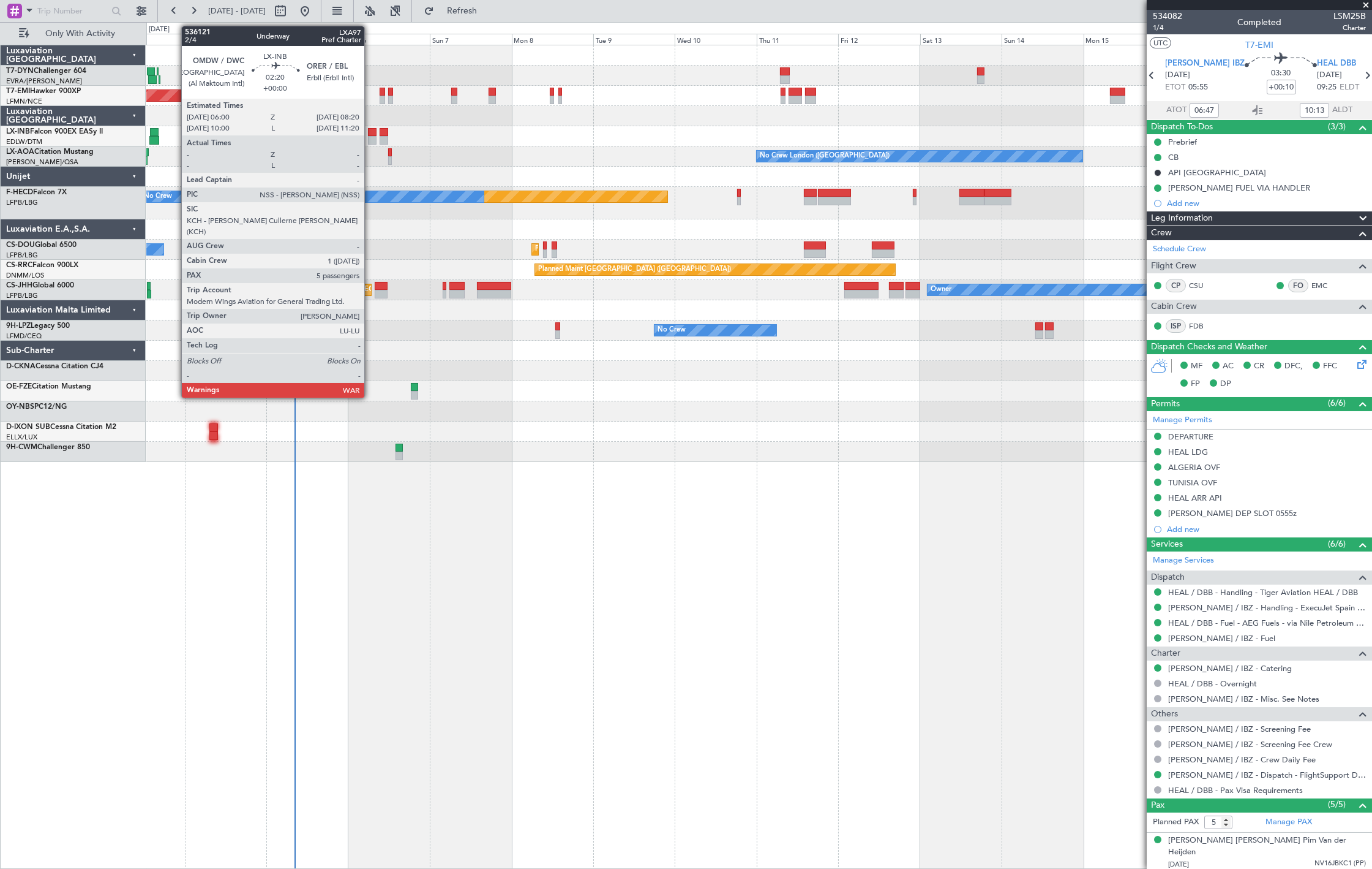
click at [371, 139] on div at bounding box center [372, 140] width 8 height 8
